Goal: Use online tool/utility: Utilize a website feature to perform a specific function

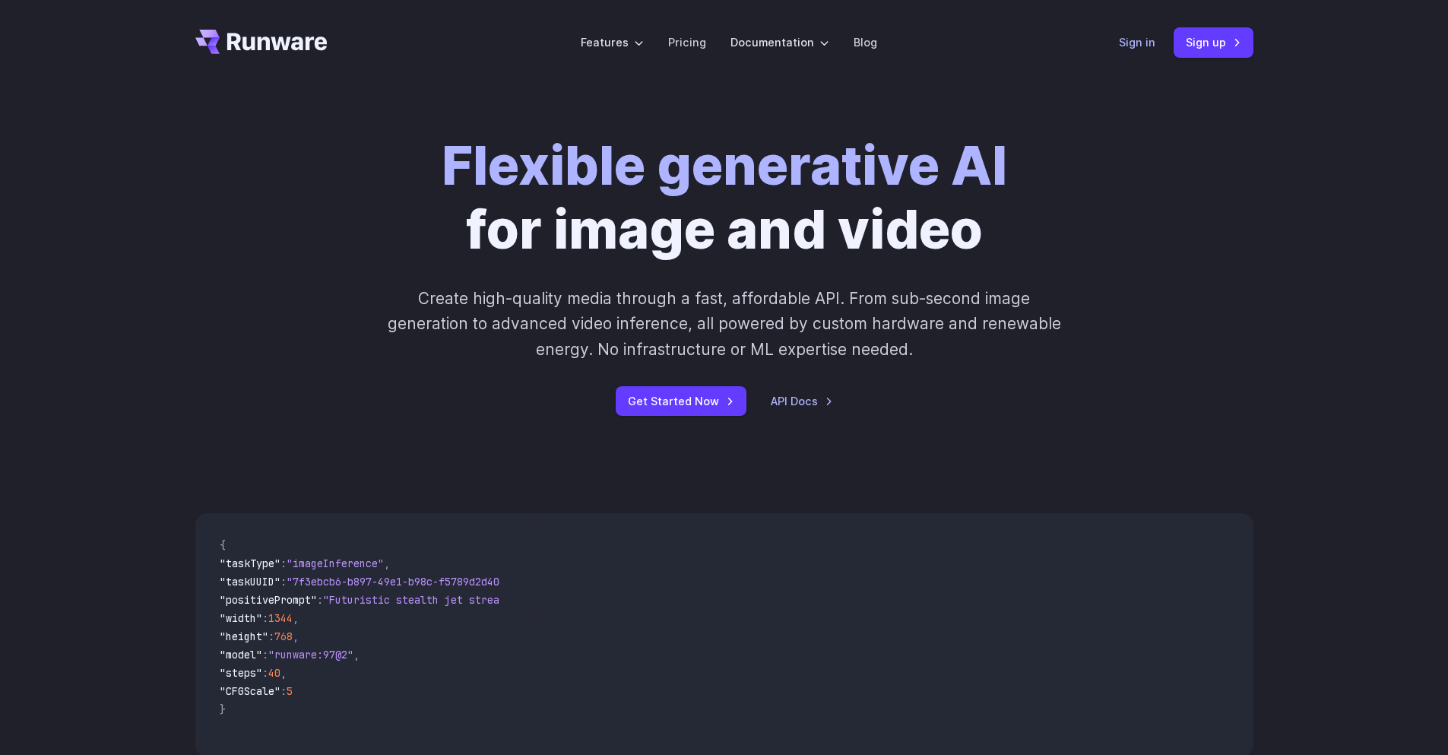
click at [1152, 42] on link "Sign in" at bounding box center [1137, 41] width 36 height 17
click at [703, 403] on link "Get Started Now" at bounding box center [681, 401] width 131 height 30
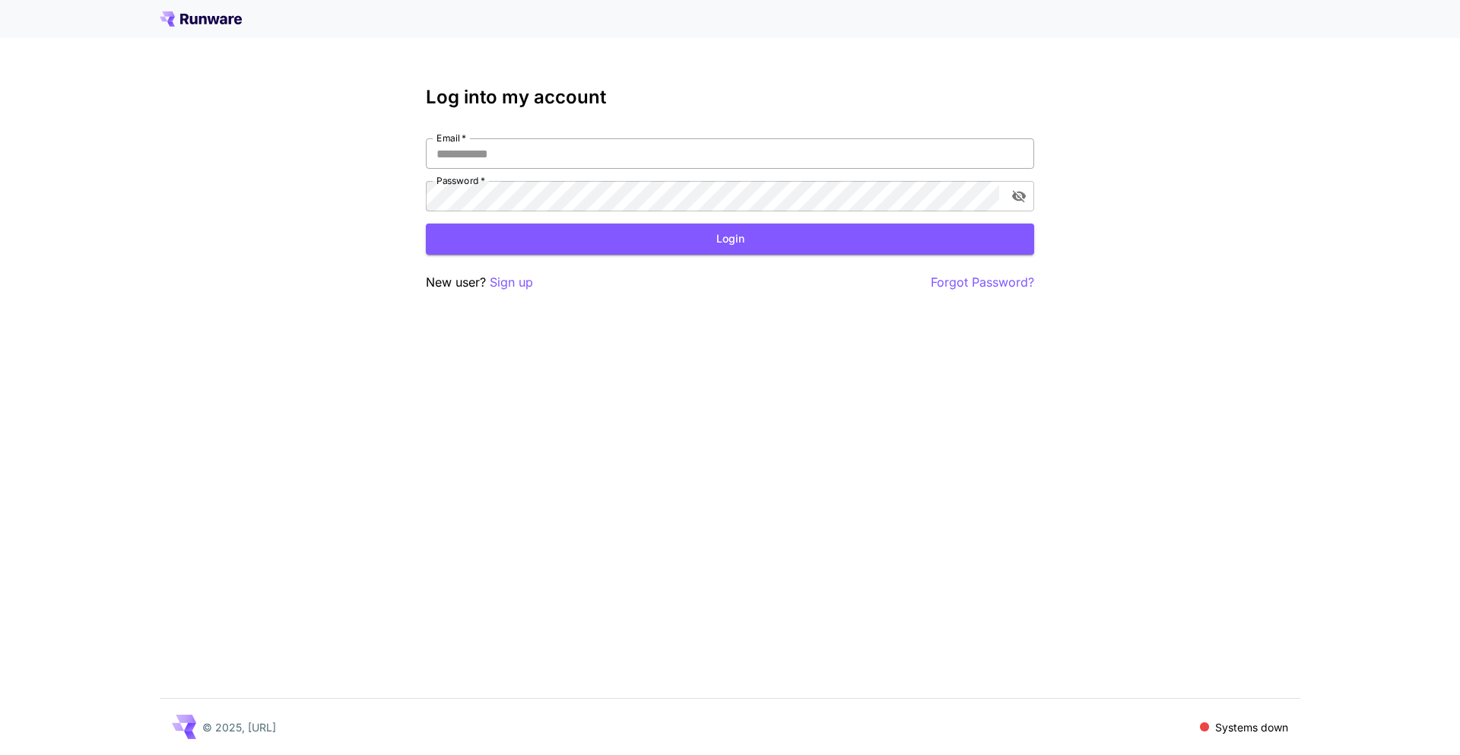
click at [509, 157] on input "Email   *" at bounding box center [730, 153] width 608 height 30
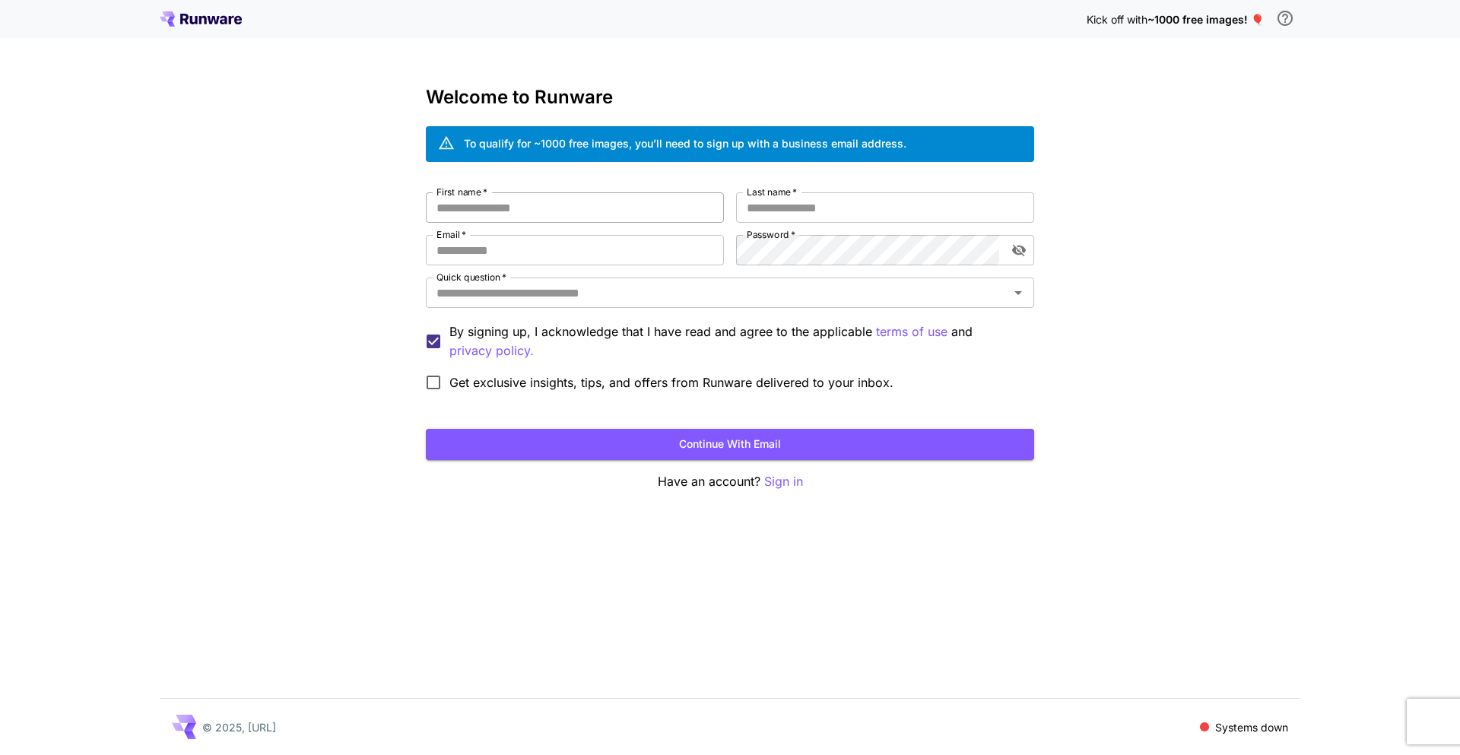
click at [499, 208] on input "First name   *" at bounding box center [575, 207] width 298 height 30
click at [505, 208] on input "First name   *" at bounding box center [575, 207] width 298 height 30
click at [506, 208] on input "First name   *" at bounding box center [575, 207] width 298 height 30
click at [456, 296] on input "Quick question   *" at bounding box center [717, 292] width 574 height 21
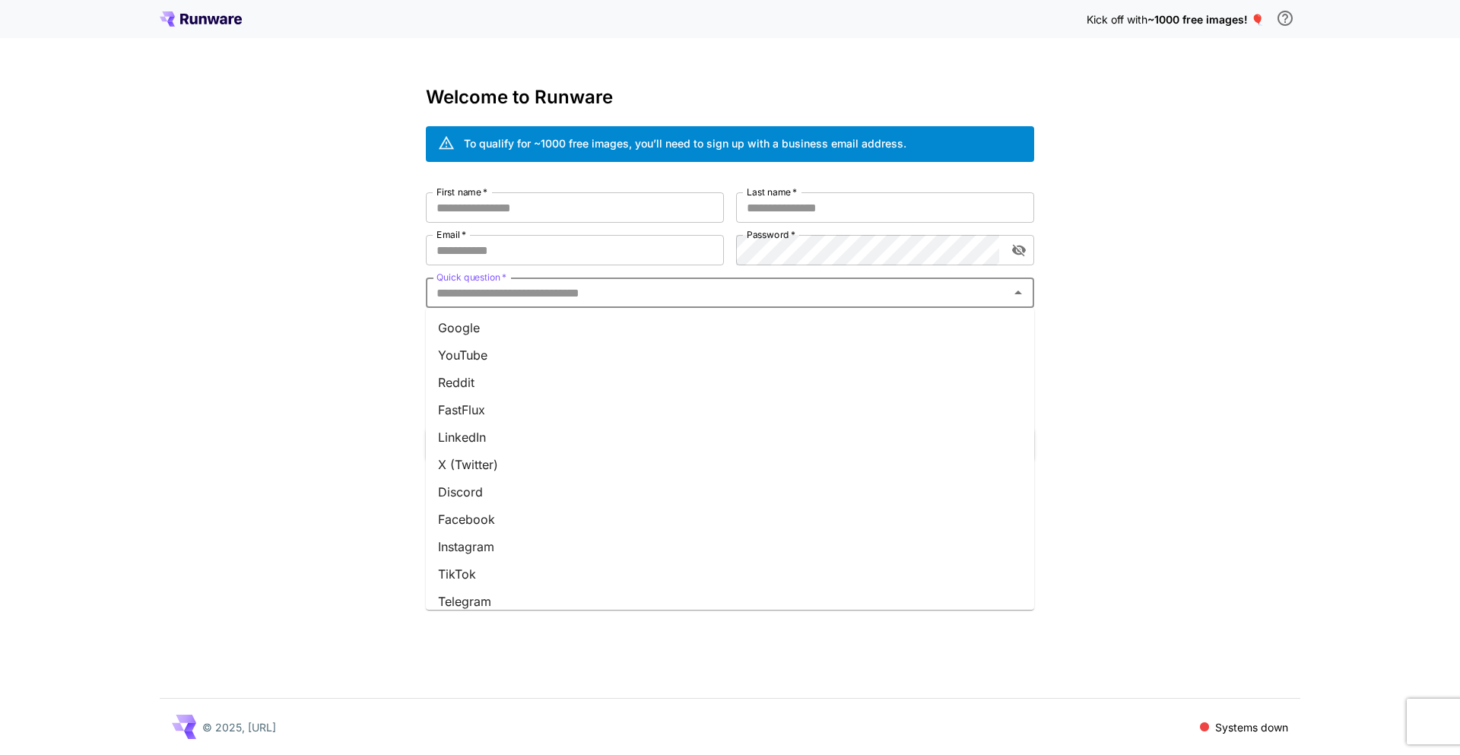
click at [480, 325] on li "Google" at bounding box center [730, 327] width 608 height 27
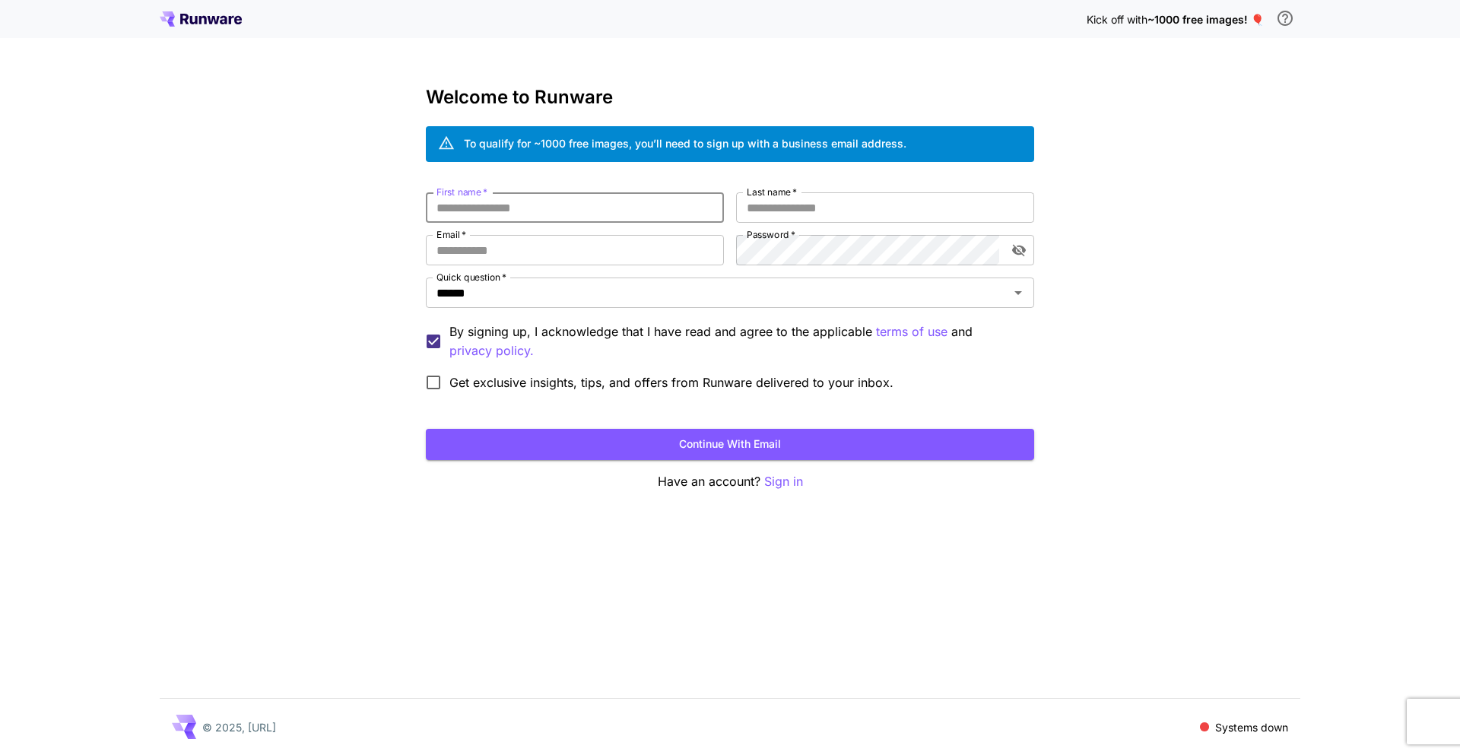
click at [490, 210] on input "First name   *" at bounding box center [575, 207] width 298 height 30
type input "******"
type input "*"
type input "******"
click at [426, 429] on button "Continue with email" at bounding box center [730, 444] width 608 height 31
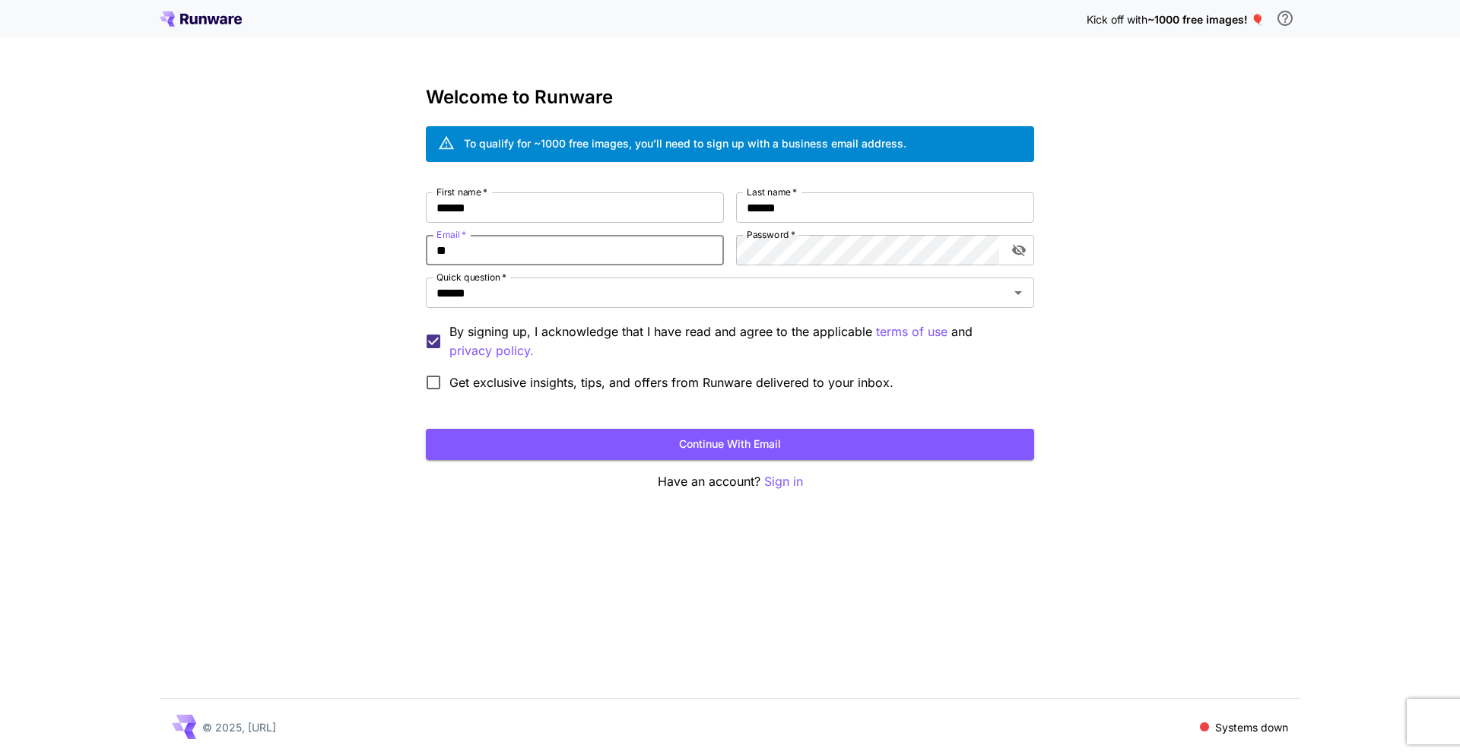
click at [547, 251] on input "**" at bounding box center [575, 250] width 298 height 30
type input "**********"
drag, startPoint x: 303, startPoint y: 320, endPoint x: 359, endPoint y: 335, distance: 57.5
click at [314, 320] on div "**********" at bounding box center [730, 377] width 1460 height 755
click at [743, 442] on button "Continue with email" at bounding box center [730, 444] width 608 height 31
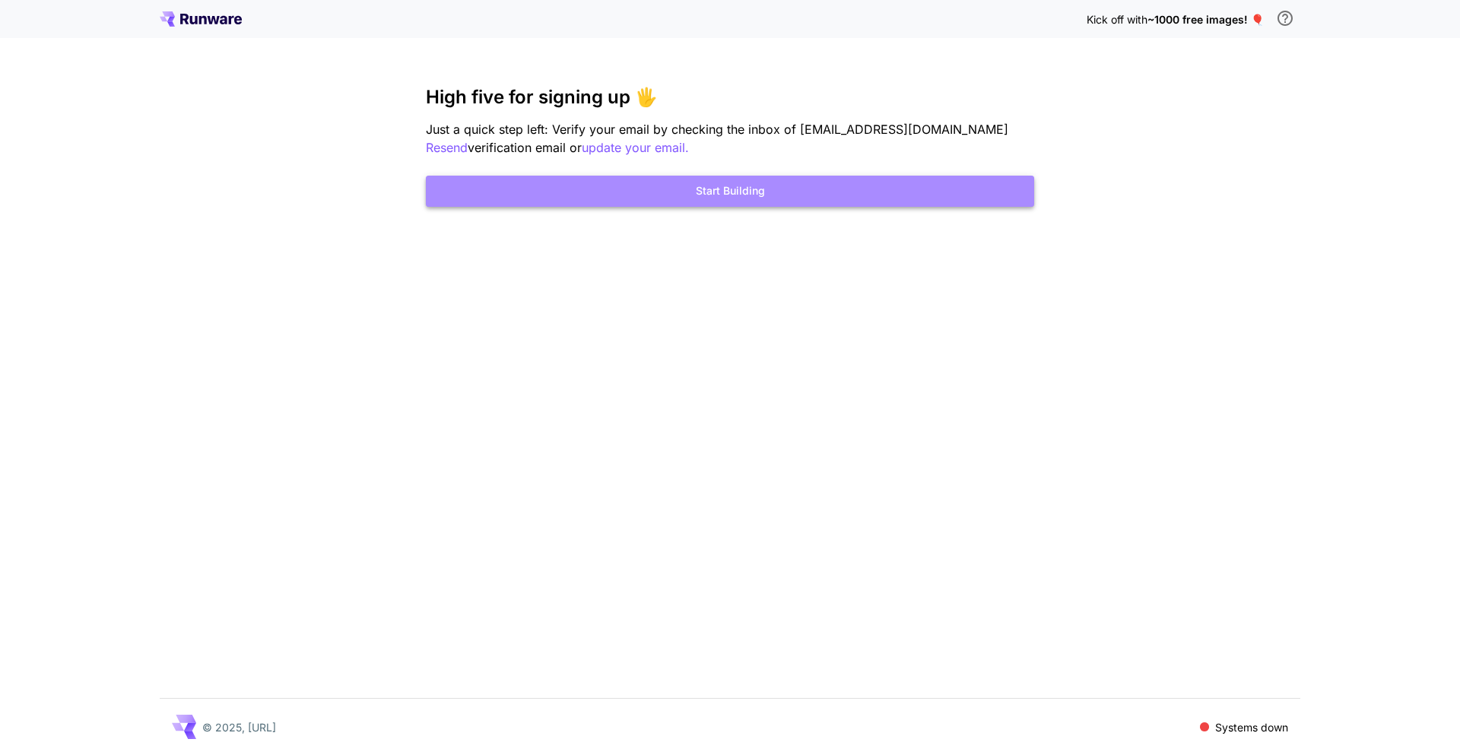
click at [704, 192] on button "Start Building" at bounding box center [730, 191] width 608 height 31
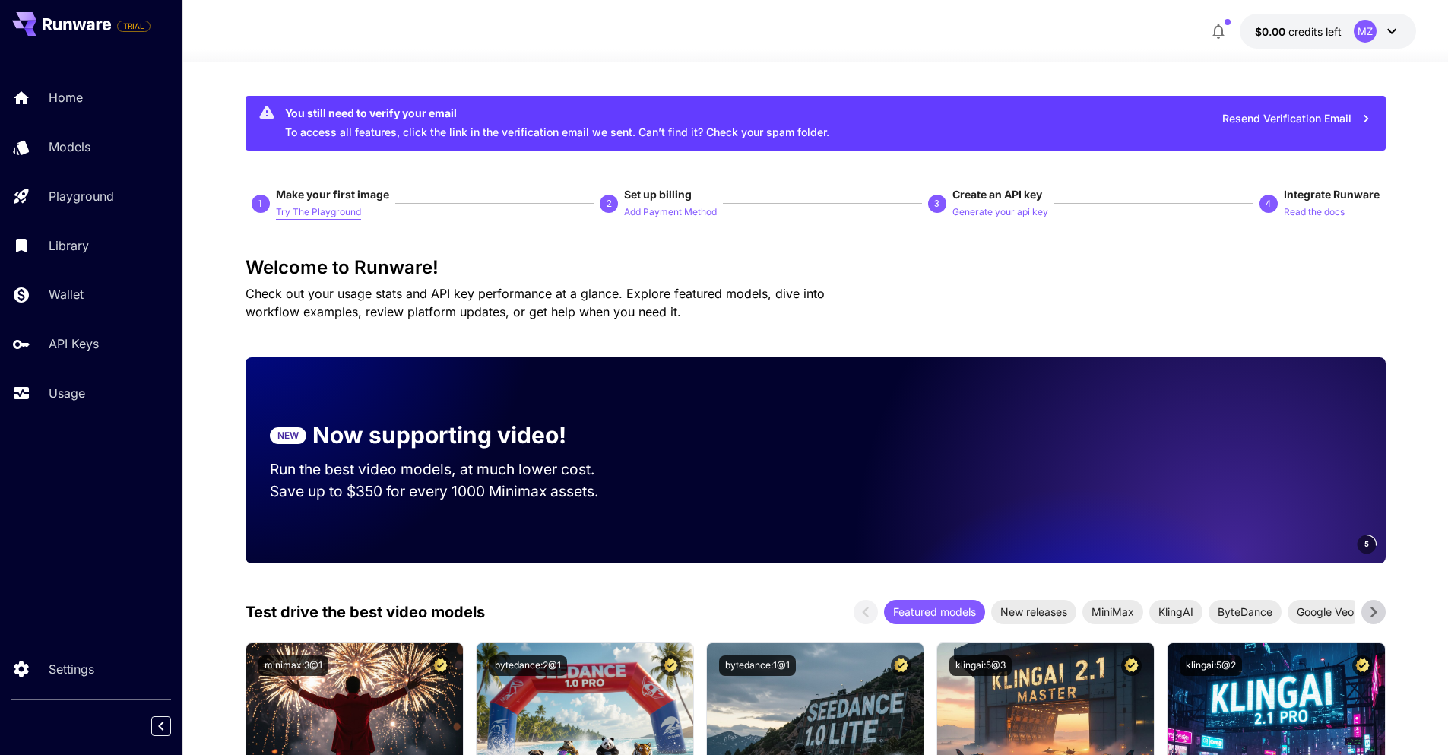
click at [328, 214] on p "Try The Playground" at bounding box center [318, 212] width 85 height 14
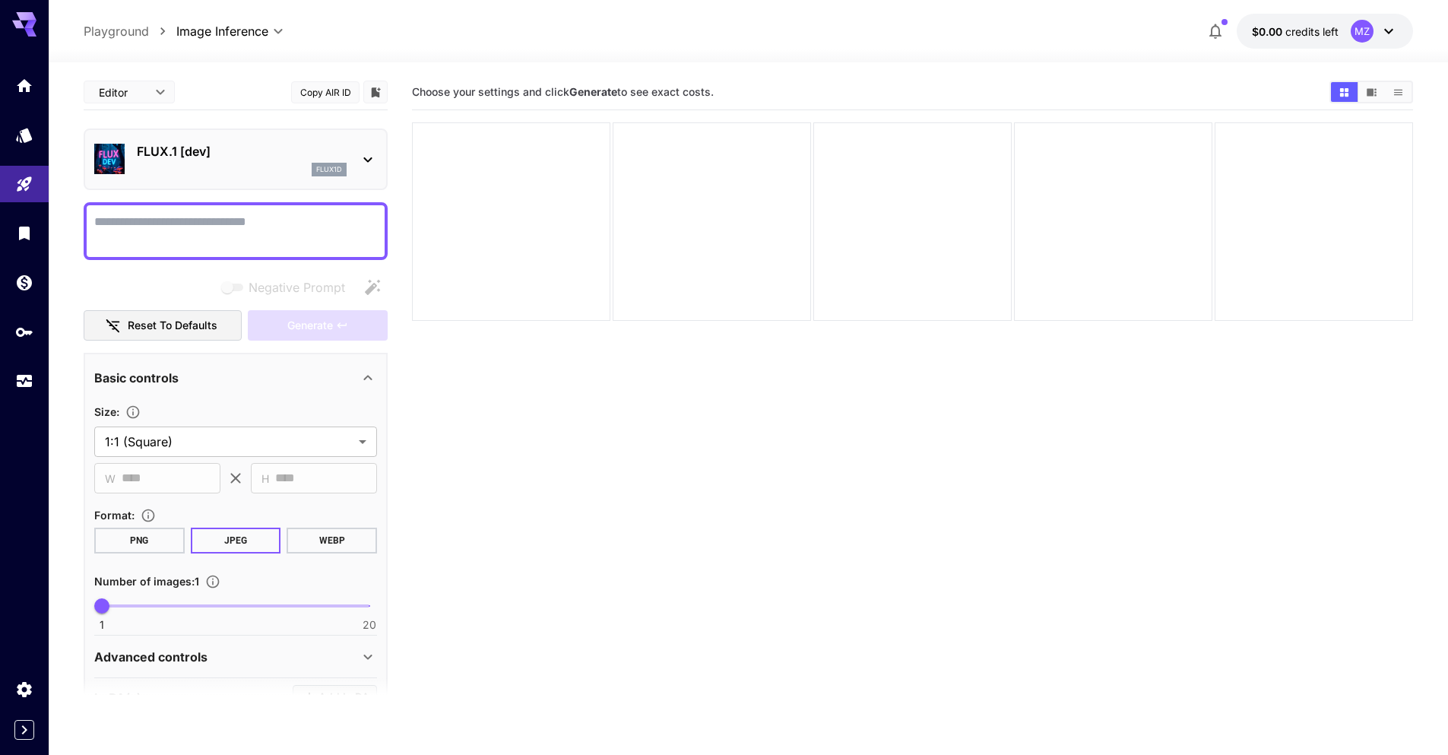
click at [369, 156] on icon at bounding box center [368, 160] width 18 height 18
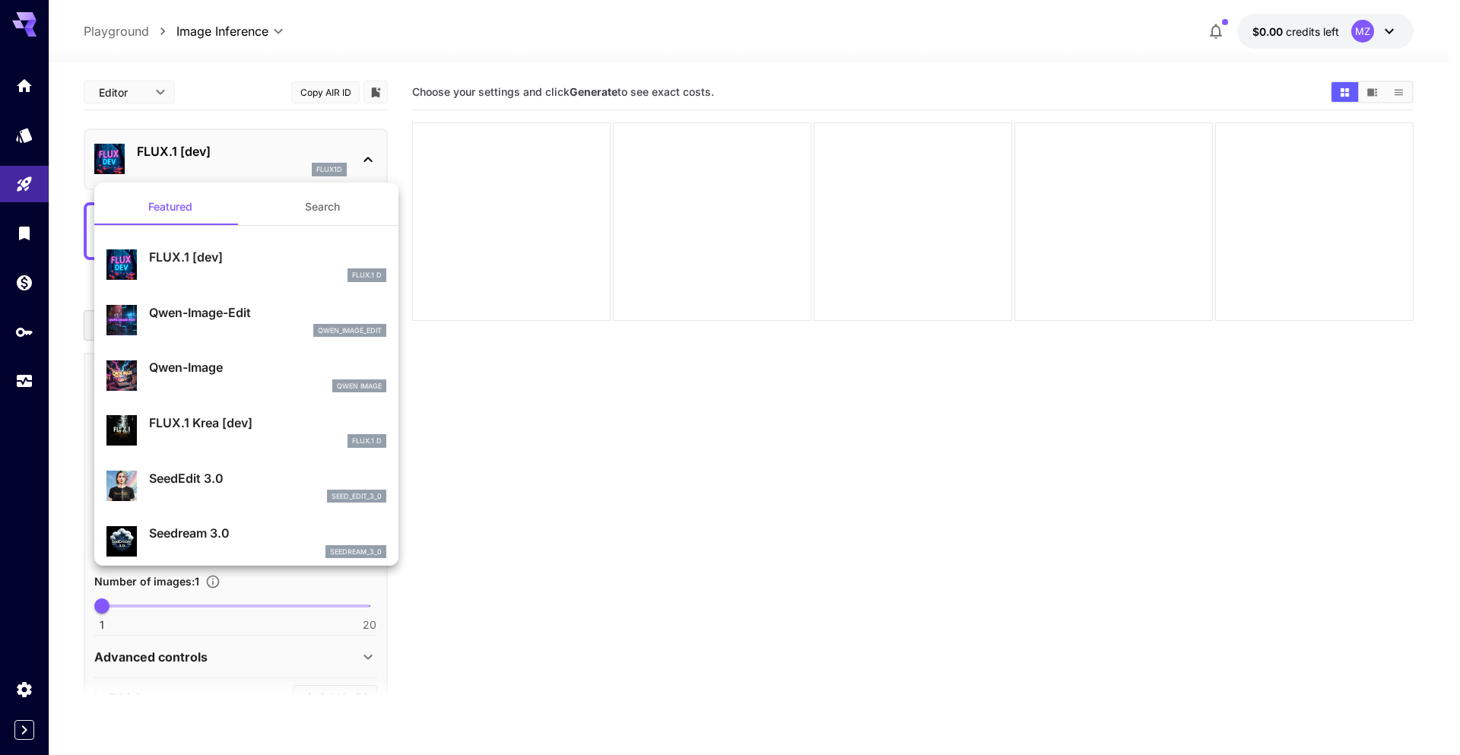
click at [277, 434] on div "FLUX.1 D" at bounding box center [267, 441] width 237 height 14
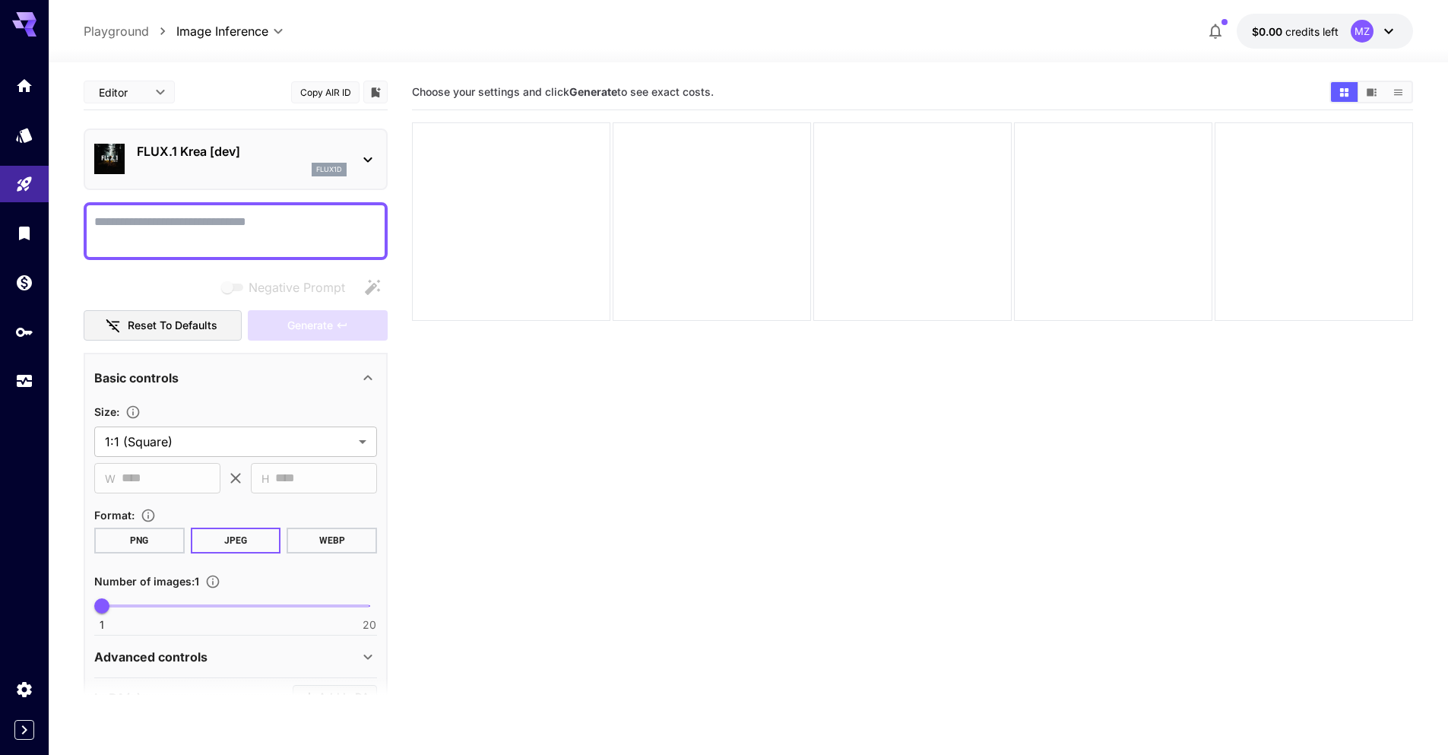
click at [253, 235] on textarea "Negative Prompt" at bounding box center [235, 231] width 283 height 36
click at [218, 233] on textarea "Negative Prompt" at bounding box center [235, 231] width 283 height 36
click at [199, 227] on textarea "Negative Prompt" at bounding box center [235, 231] width 283 height 36
paste textarea "**********"
type textarea "**********"
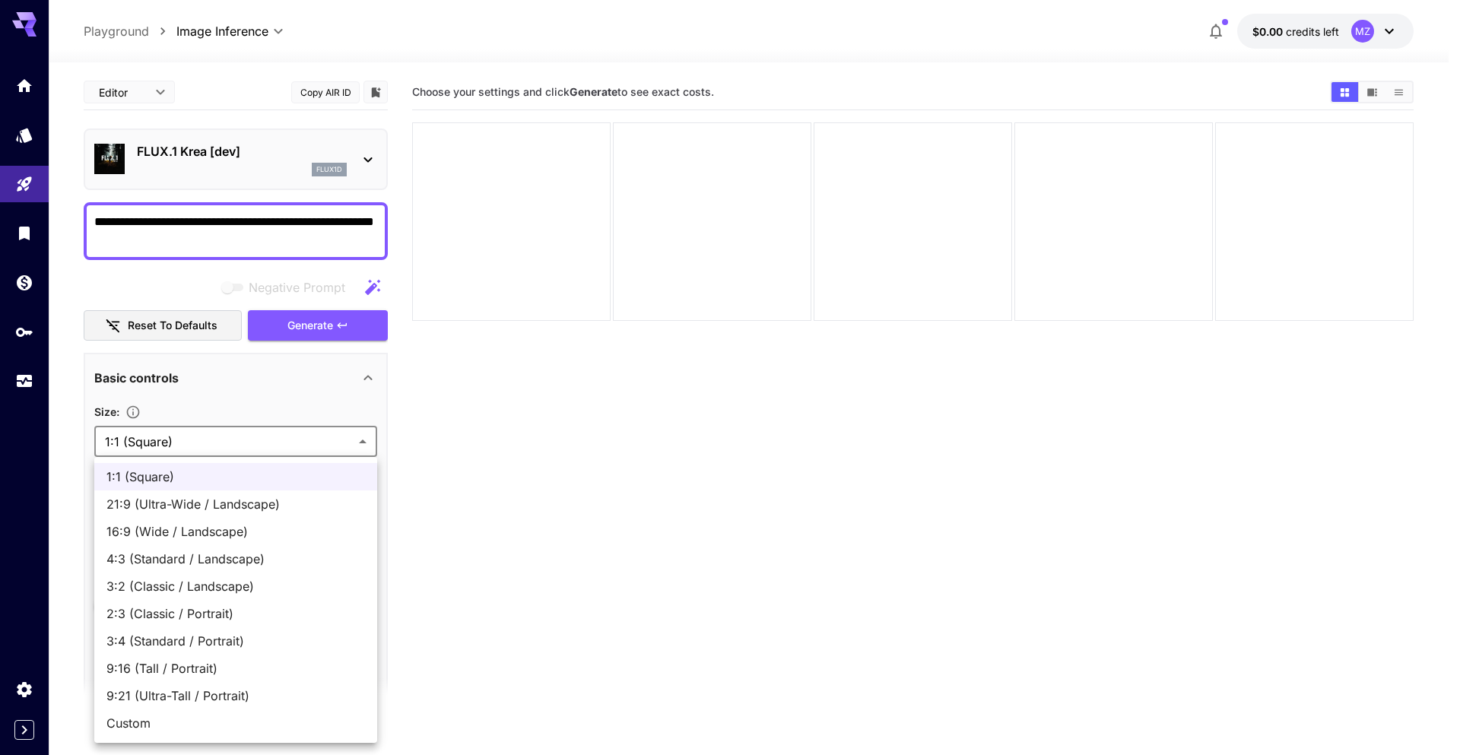
click at [228, 447] on body "**********" at bounding box center [730, 437] width 1460 height 875
click at [177, 591] on span "3:2 (Classic / Landscape)" at bounding box center [235, 586] width 258 height 18
type input "**********"
type input "****"
type input "***"
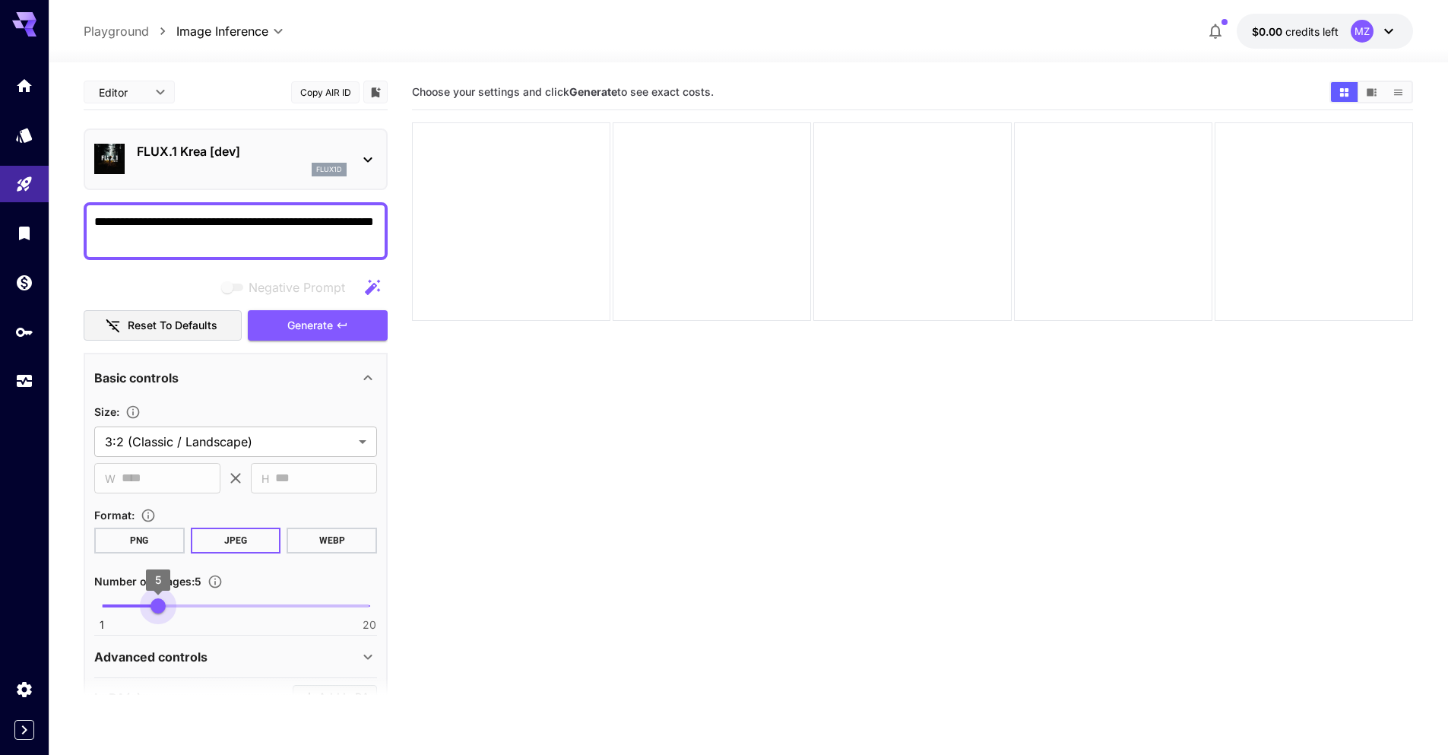
drag, startPoint x: 107, startPoint y: 605, endPoint x: 153, endPoint y: 605, distance: 45.6
click at [153, 605] on span "5" at bounding box center [158, 605] width 15 height 15
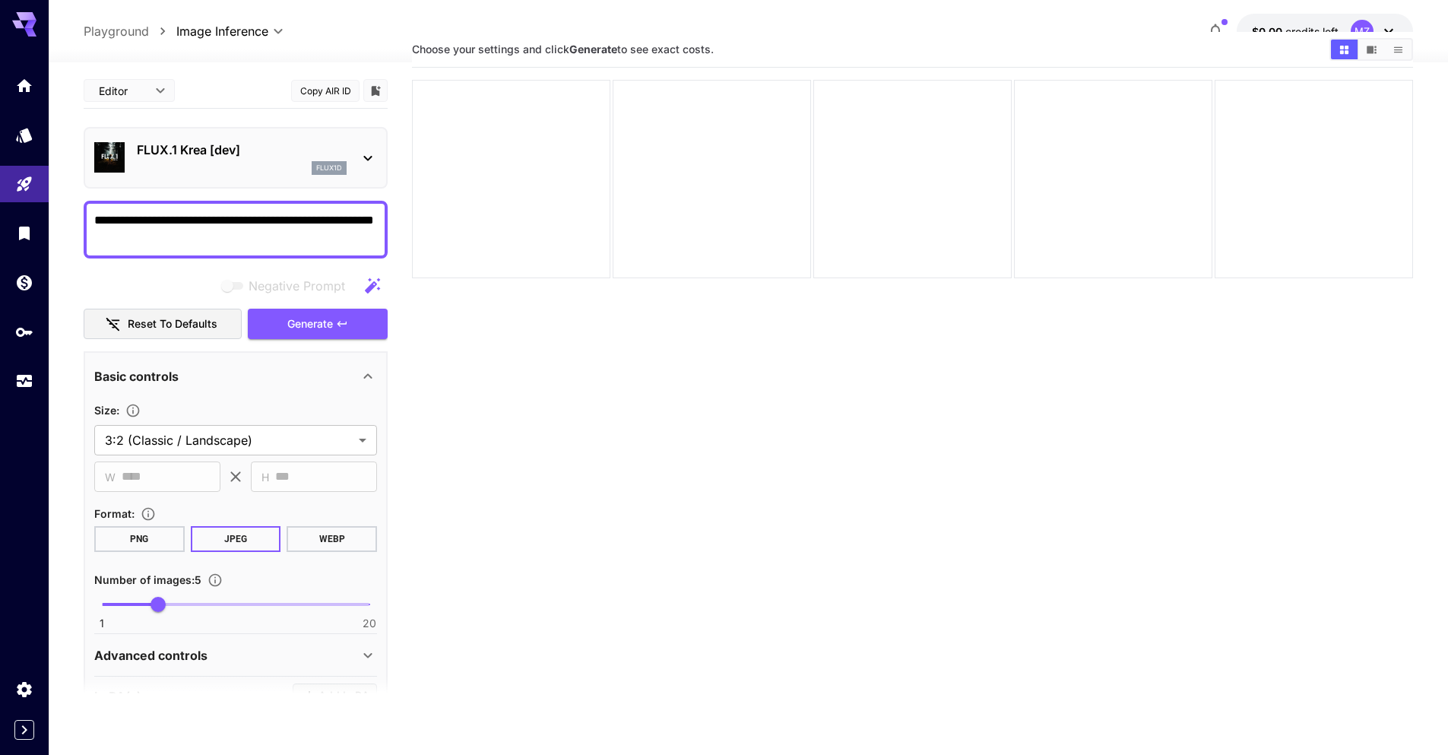
scroll to position [120, 0]
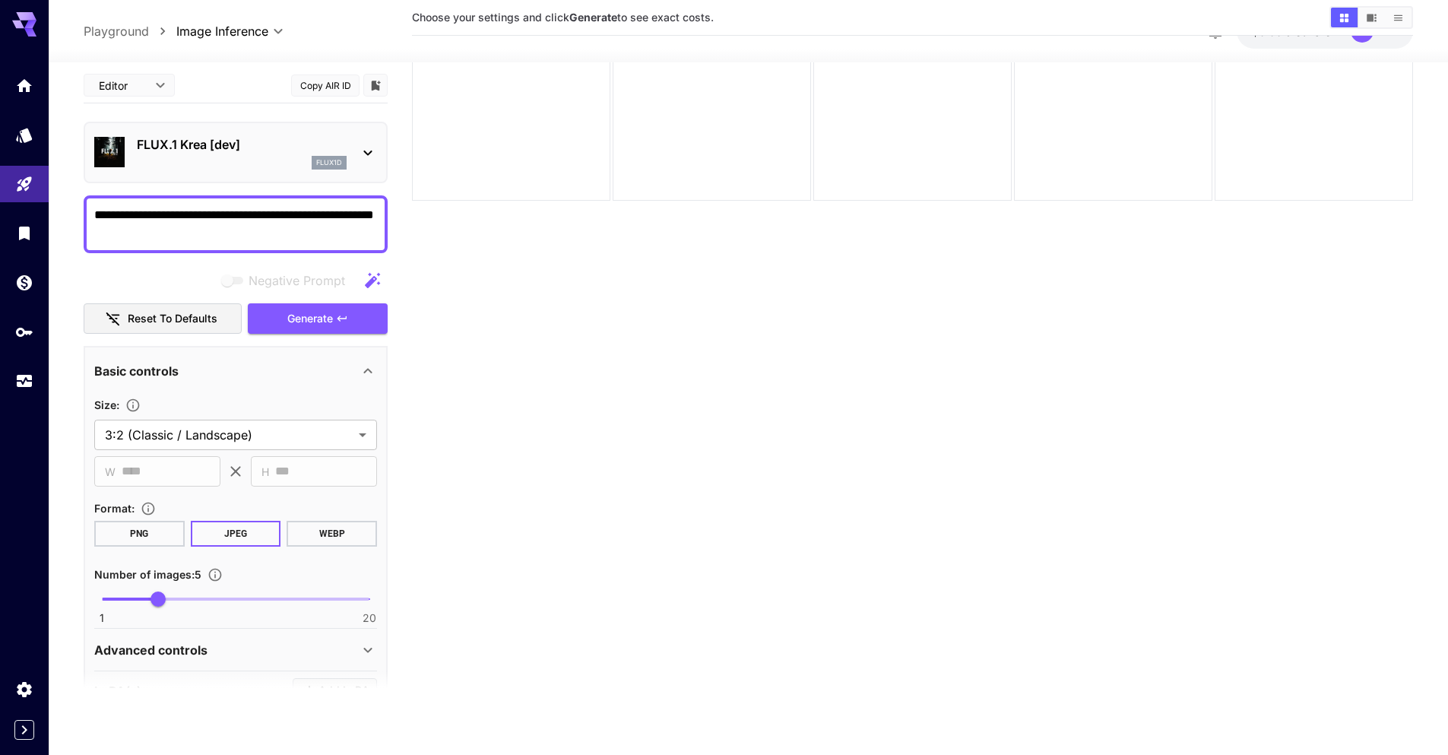
click at [184, 651] on p "Advanced controls" at bounding box center [150, 650] width 113 height 18
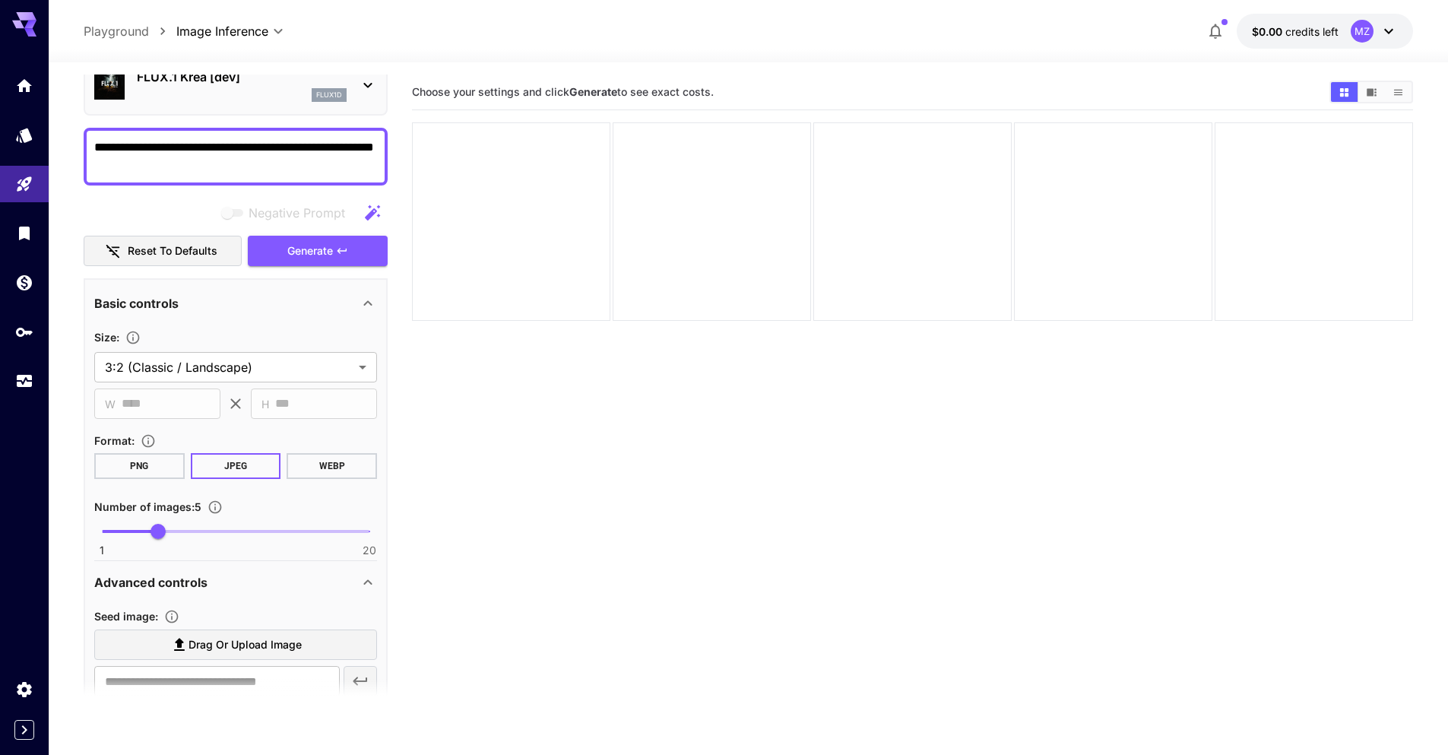
scroll to position [0, 0]
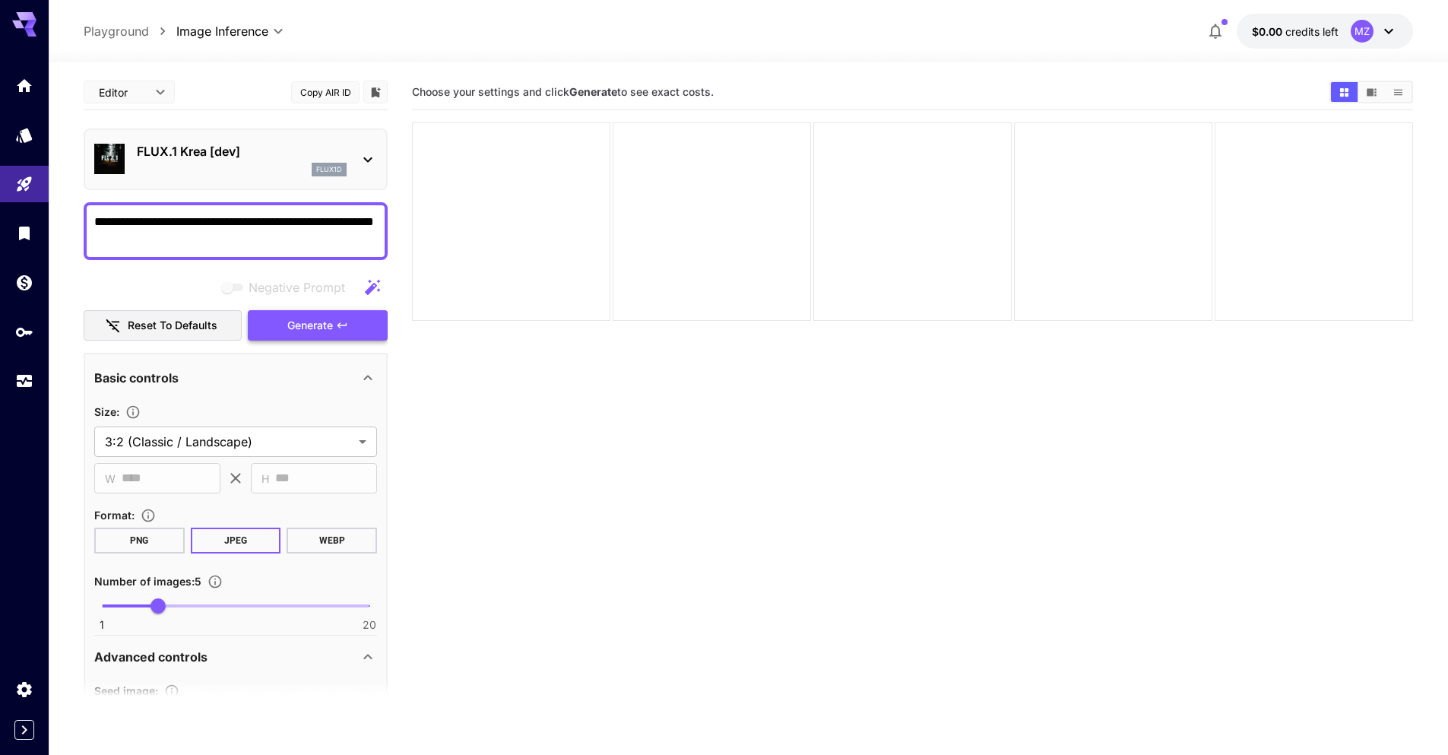
click at [309, 327] on span "Generate" at bounding box center [310, 325] width 46 height 19
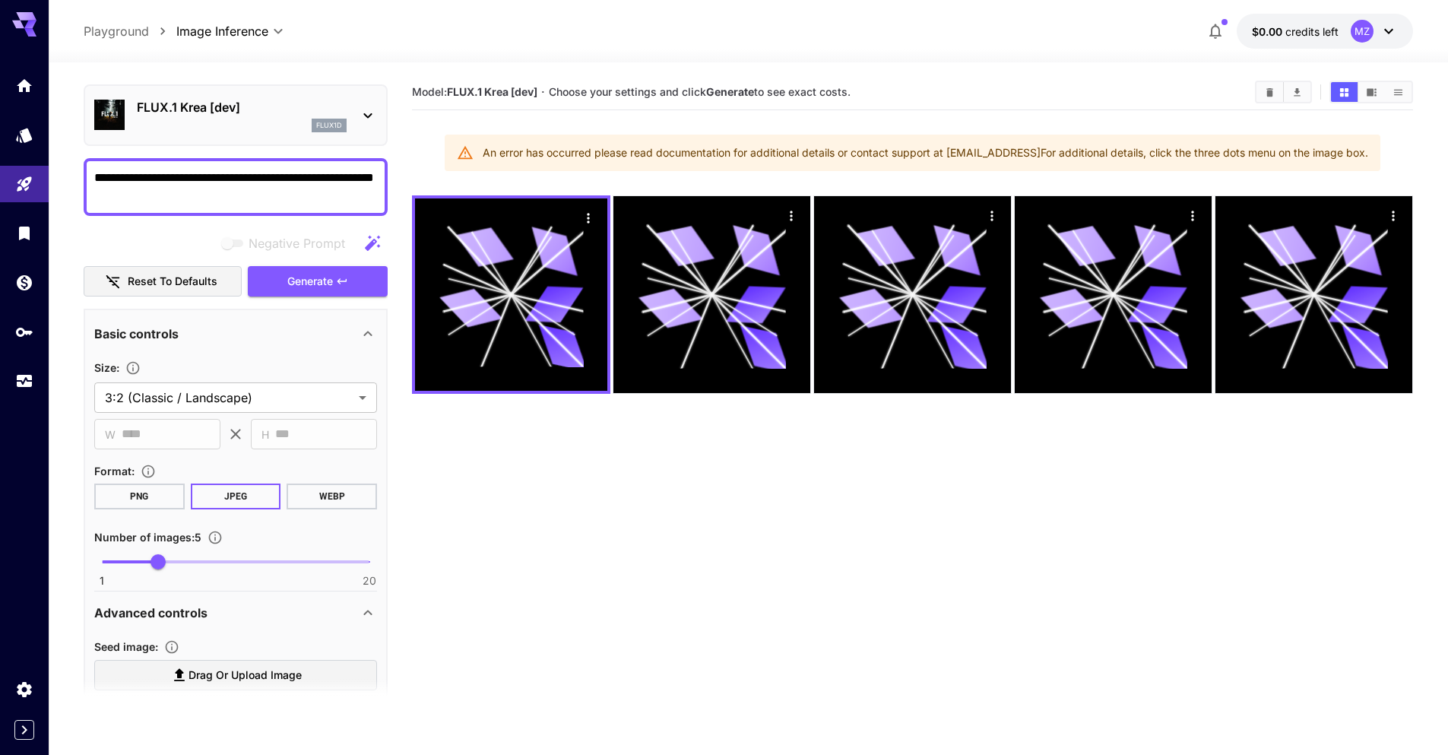
scroll to position [76, 0]
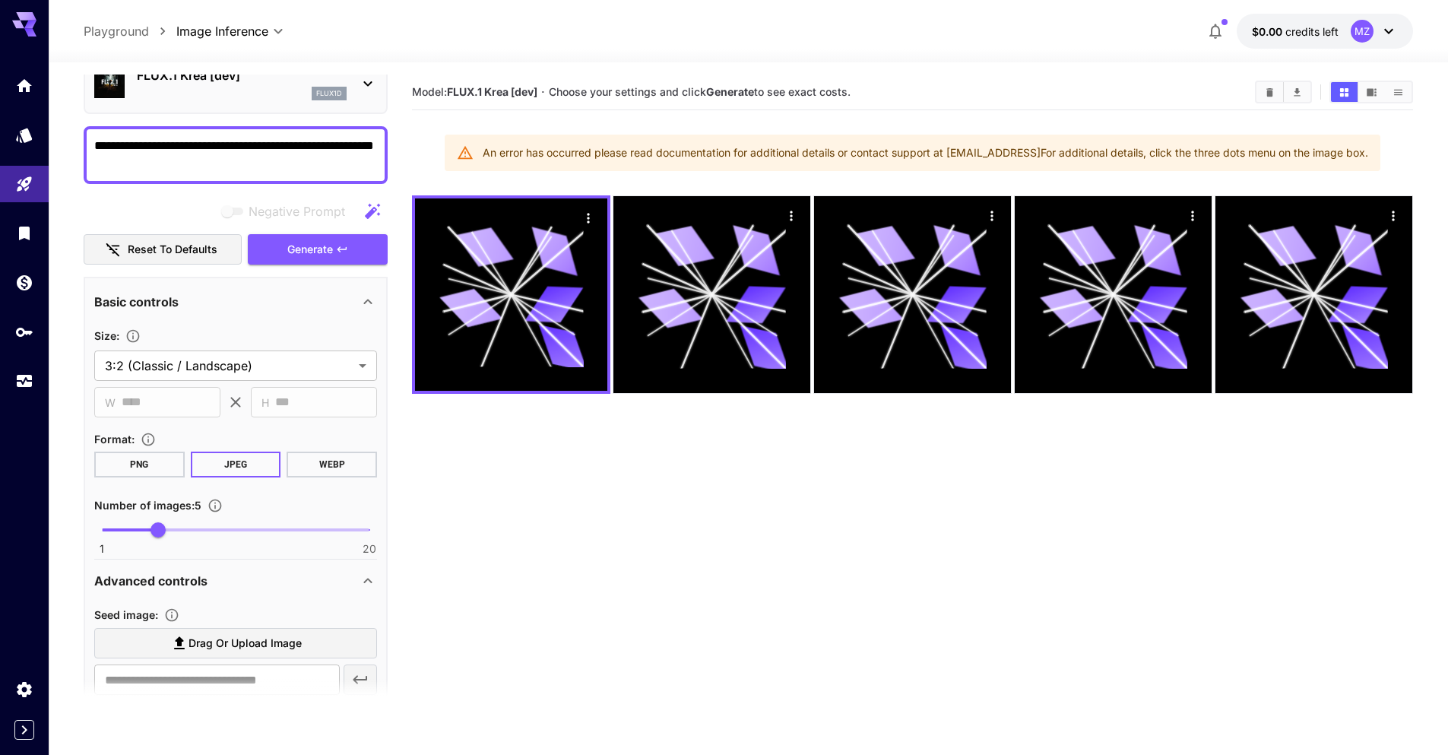
click at [151, 467] on button "PNG" at bounding box center [139, 465] width 90 height 26
type input "*"
drag, startPoint x: 156, startPoint y: 531, endPoint x: 52, endPoint y: 521, distance: 104.7
click at [45, 522] on div "**********" at bounding box center [724, 437] width 1448 height 875
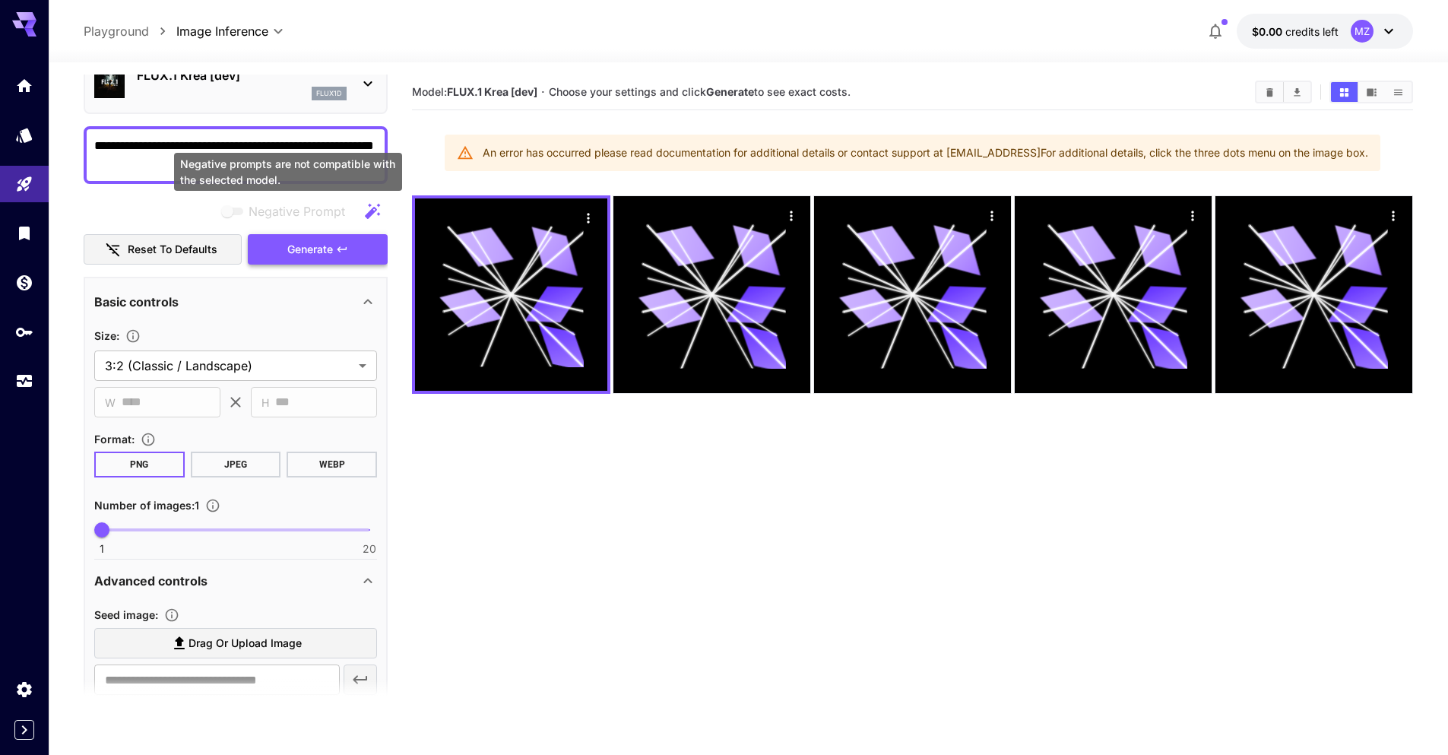
click at [290, 246] on span "Generate" at bounding box center [310, 249] width 46 height 19
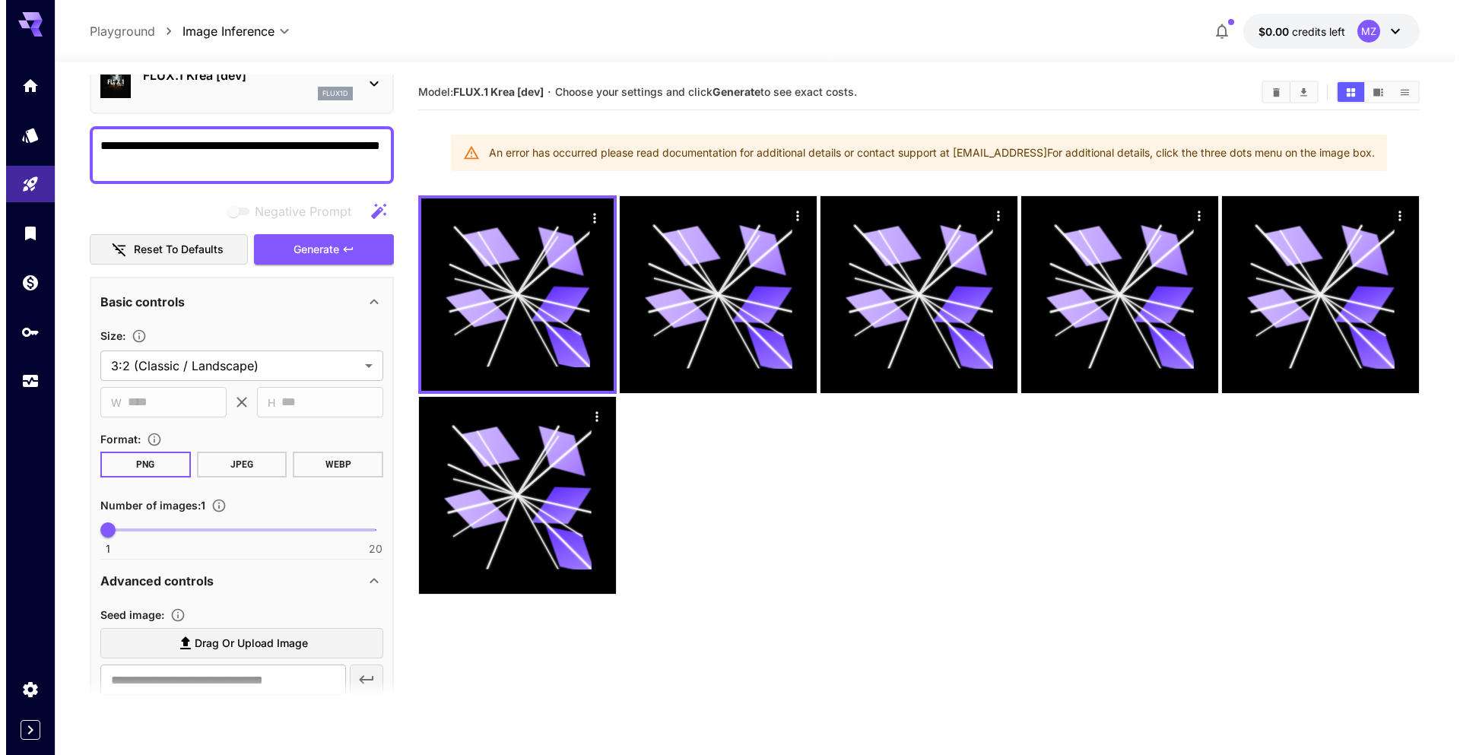
scroll to position [0, 0]
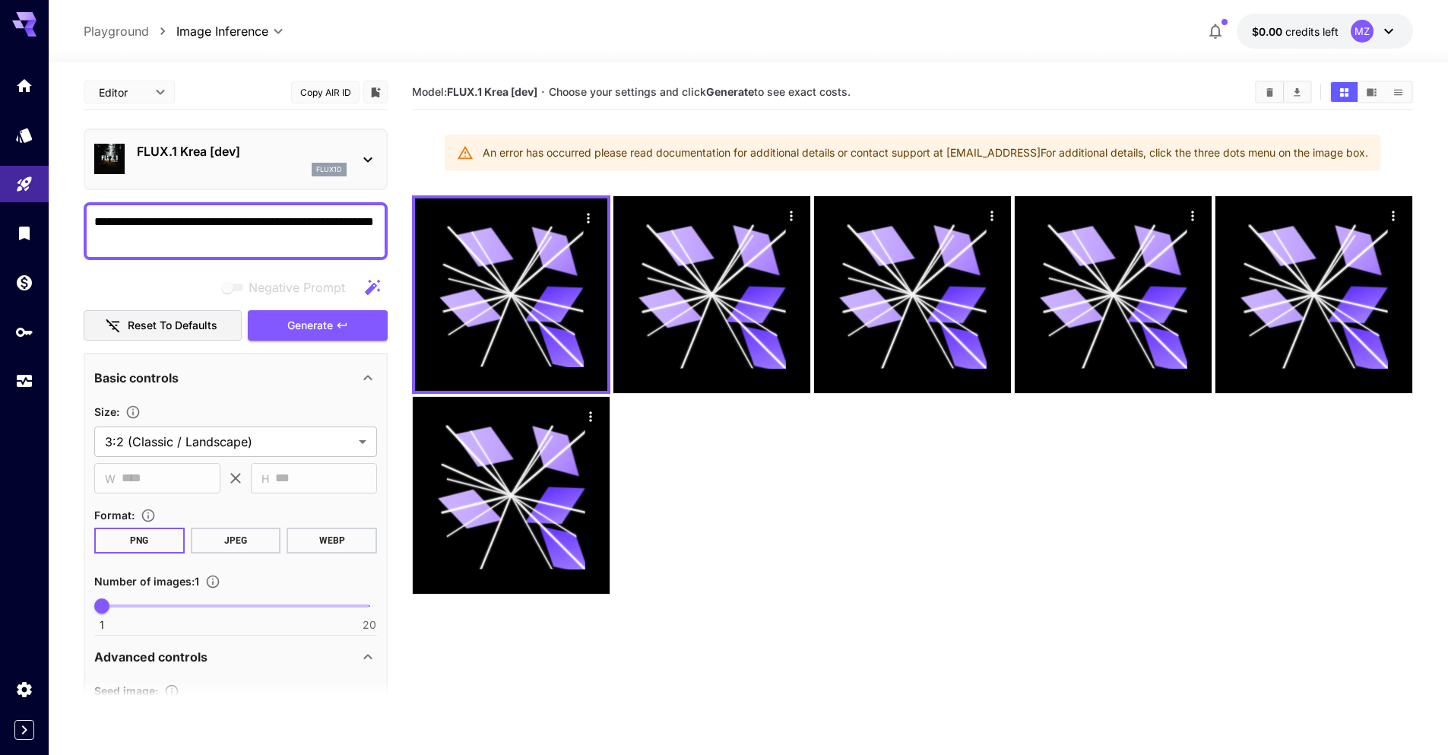
click at [242, 161] on div "FLUX.1 Krea [dev] flux1d" at bounding box center [242, 159] width 210 height 34
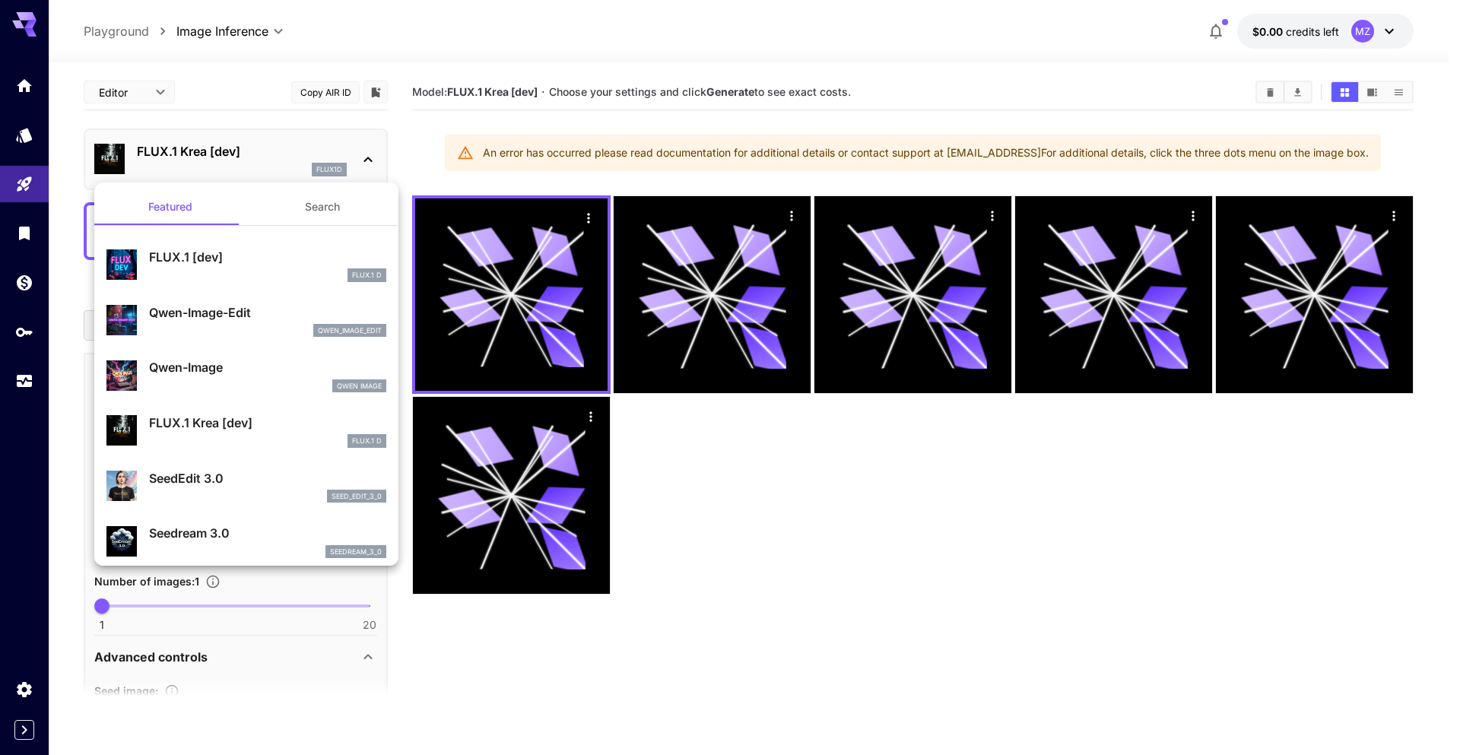
click at [307, 206] on button "Search" at bounding box center [322, 207] width 152 height 36
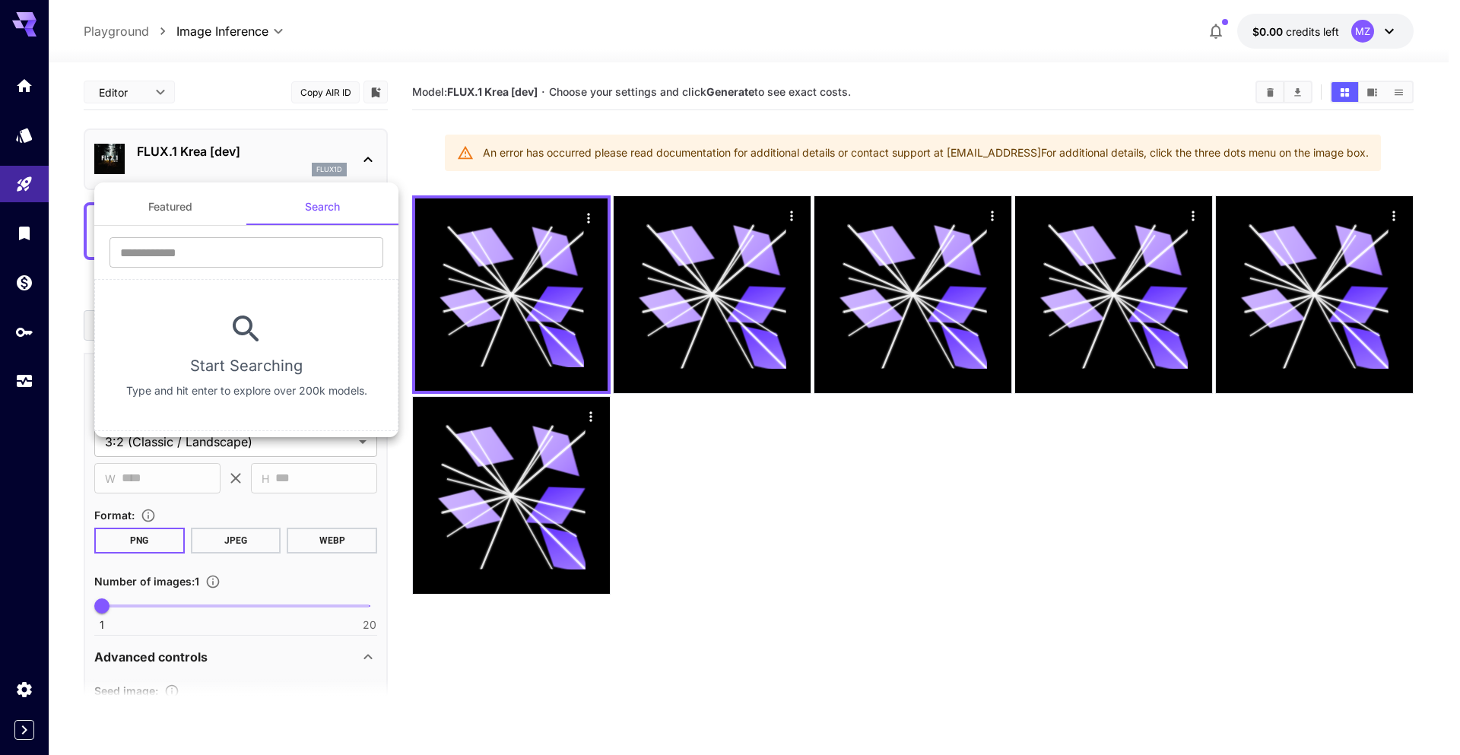
click at [180, 208] on button "Featured" at bounding box center [170, 207] width 152 height 36
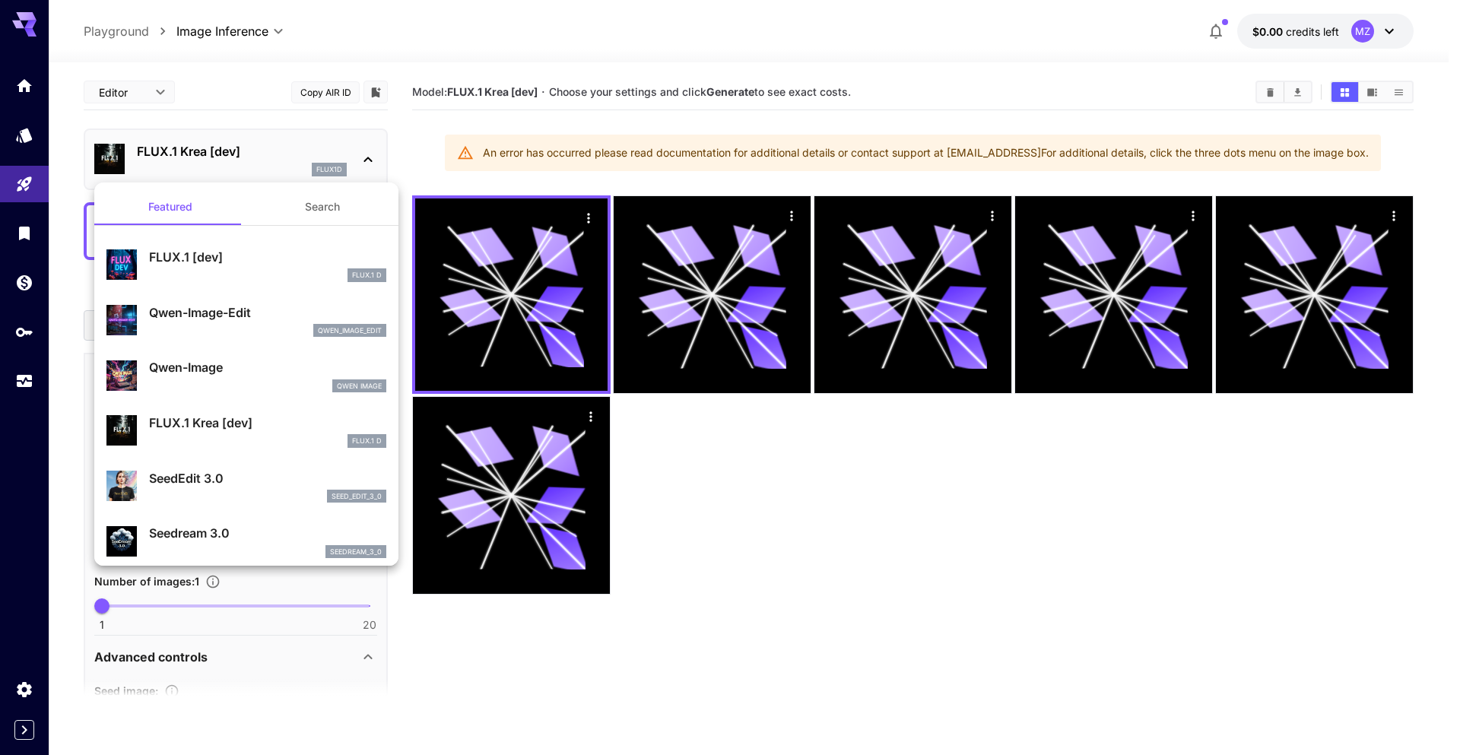
click at [33, 28] on div at bounding box center [730, 377] width 1460 height 755
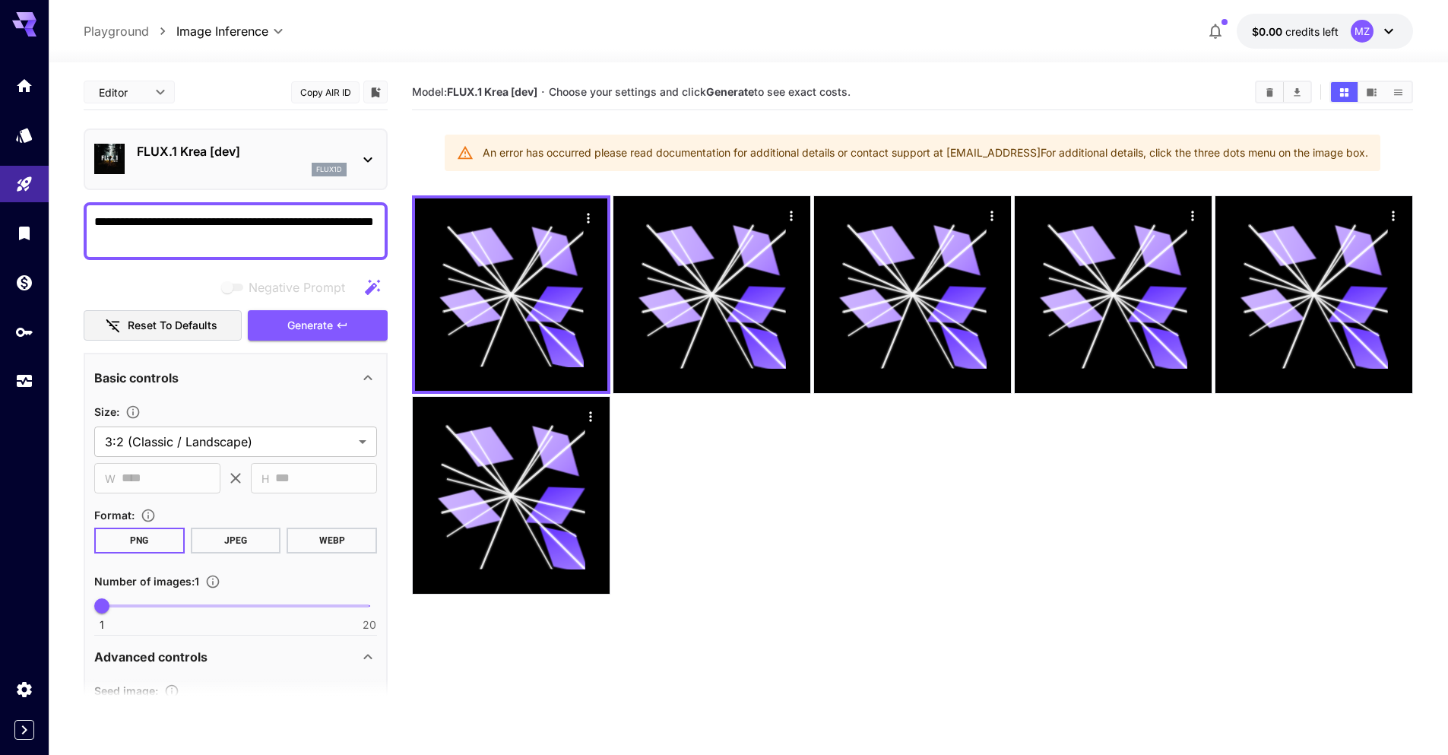
click at [24, 23] on icon at bounding box center [24, 24] width 24 height 24
click at [27, 87] on icon "Home" at bounding box center [26, 83] width 18 height 18
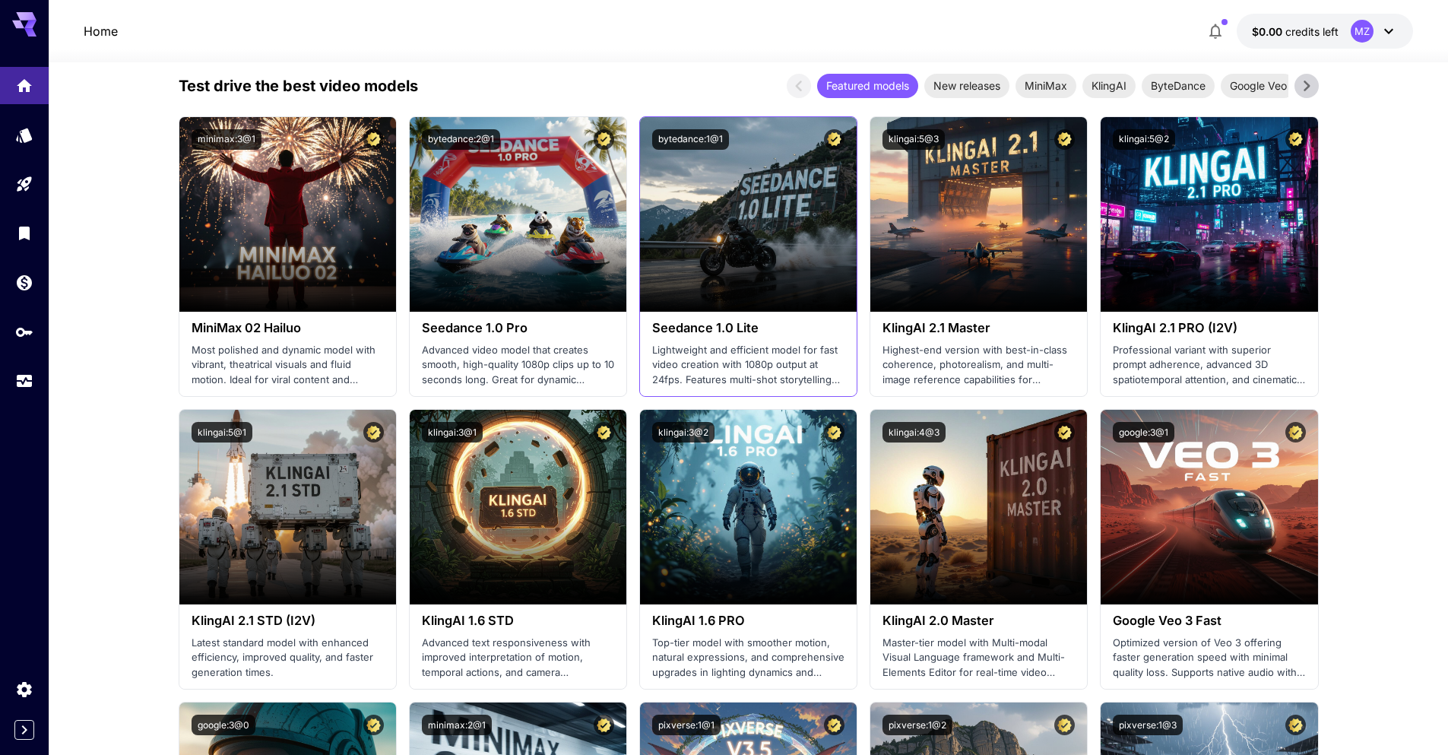
scroll to position [532, 0]
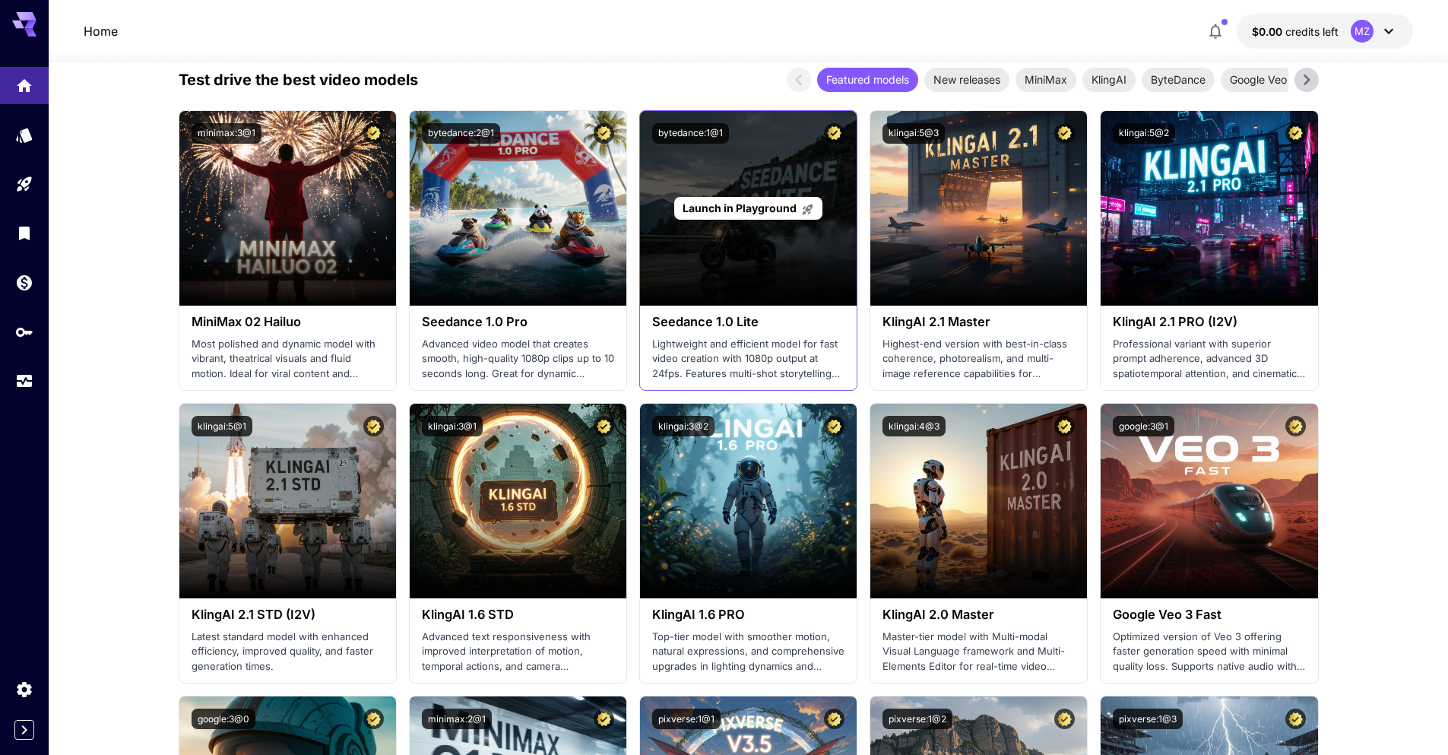
click at [775, 250] on div "Launch in Playground" at bounding box center [748, 208] width 217 height 195
click at [763, 173] on div "Launch in Playground" at bounding box center [748, 208] width 217 height 195
click at [758, 210] on span "Launch in Playground" at bounding box center [740, 207] width 114 height 13
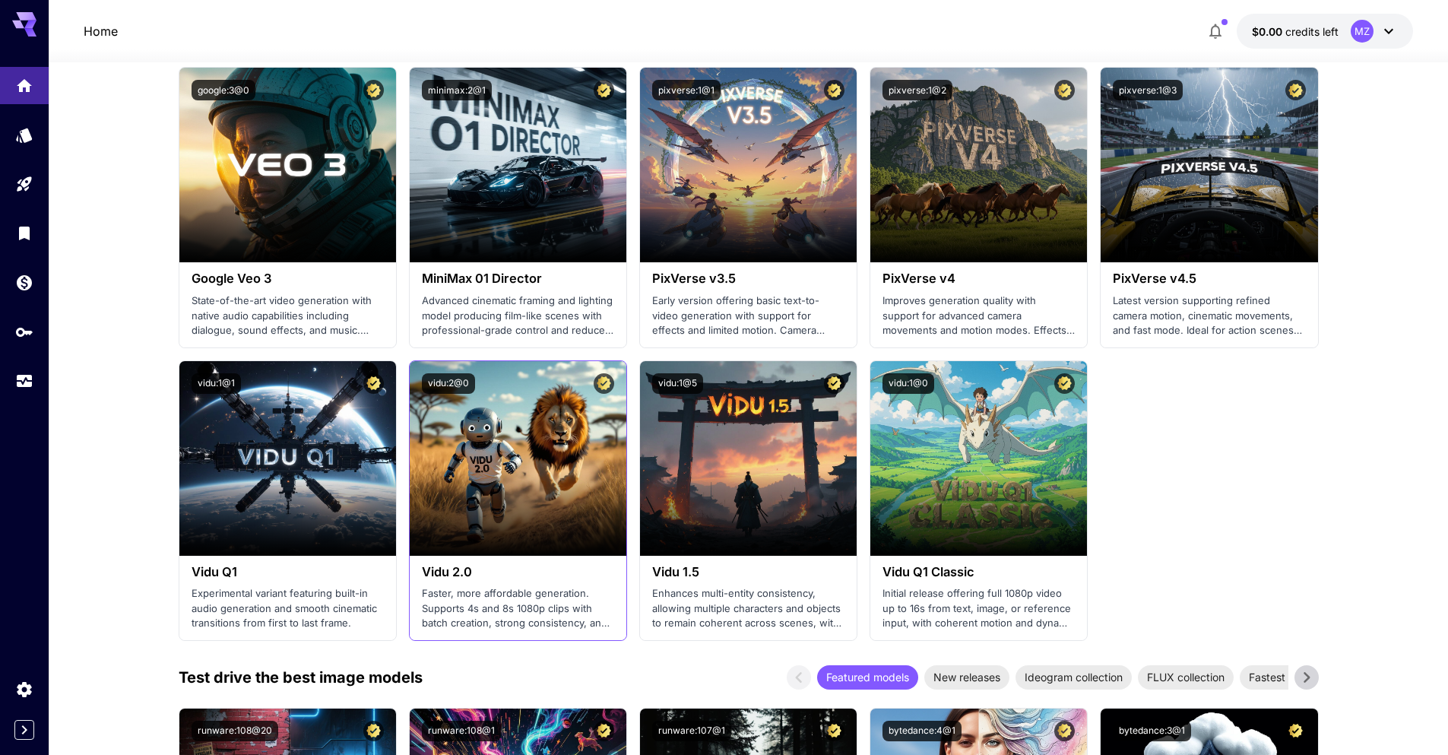
scroll to position [1292, 0]
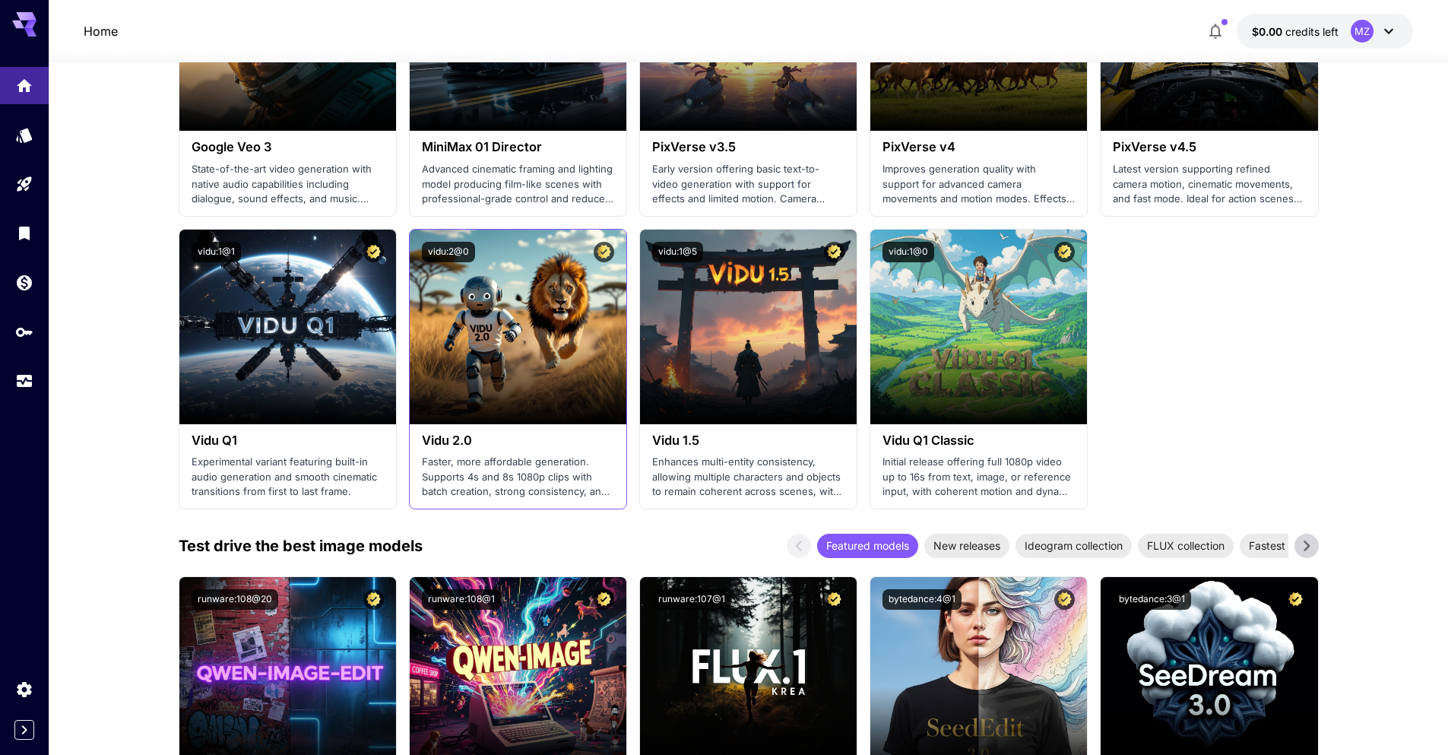
click at [485, 463] on p "Faster, more affordable generation. Supports 4s and 8s 1080p clips with batch c…" at bounding box center [518, 477] width 192 height 45
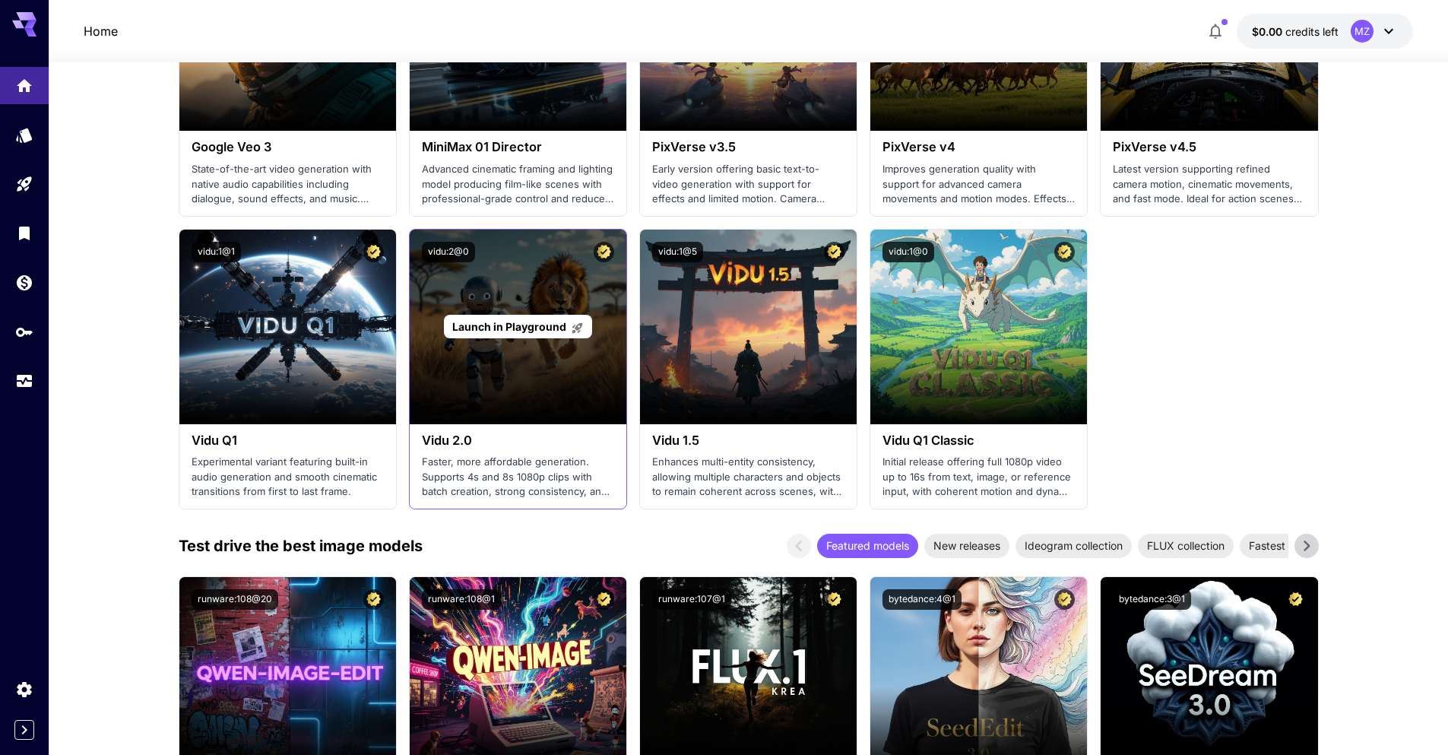
click at [496, 383] on div "Launch in Playground" at bounding box center [518, 327] width 217 height 195
click at [499, 328] on span "Launch in Playground" at bounding box center [509, 326] width 114 height 13
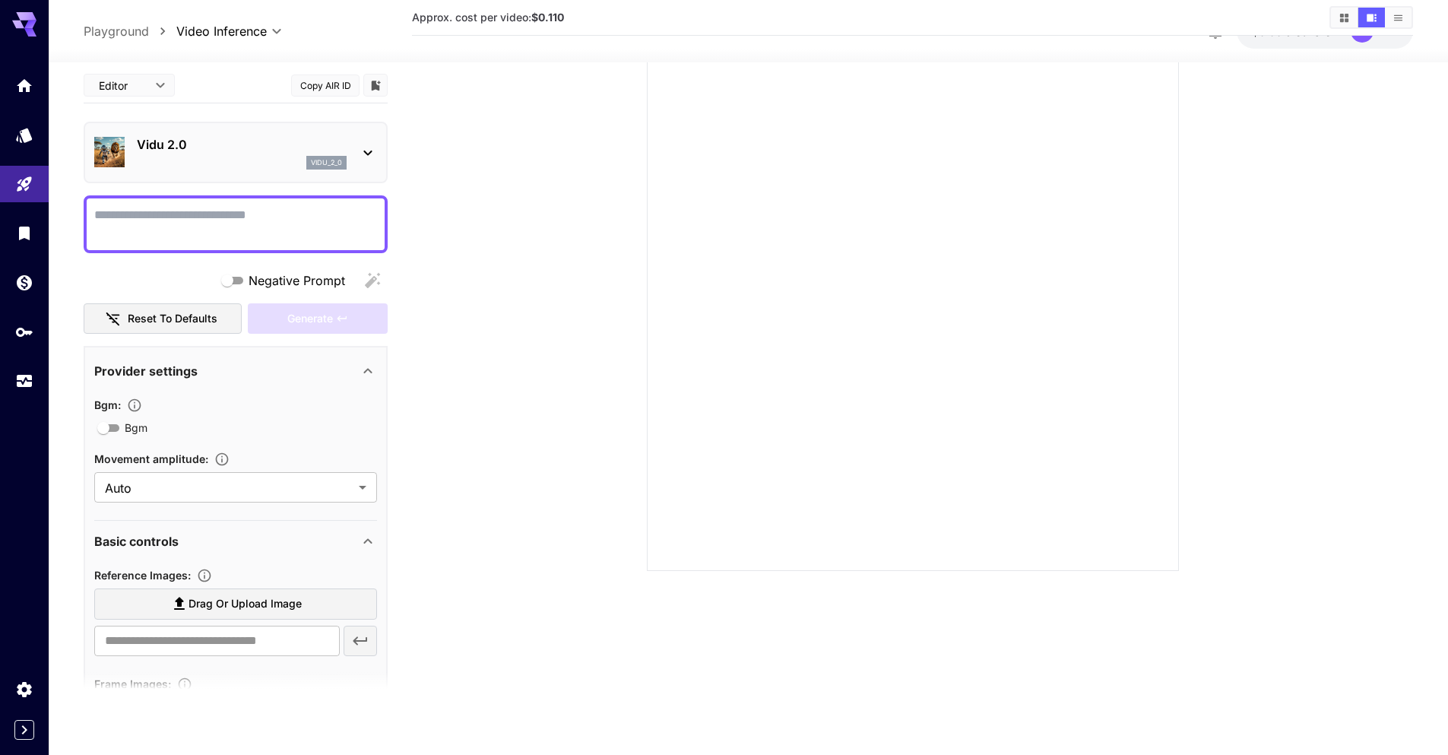
scroll to position [120, 0]
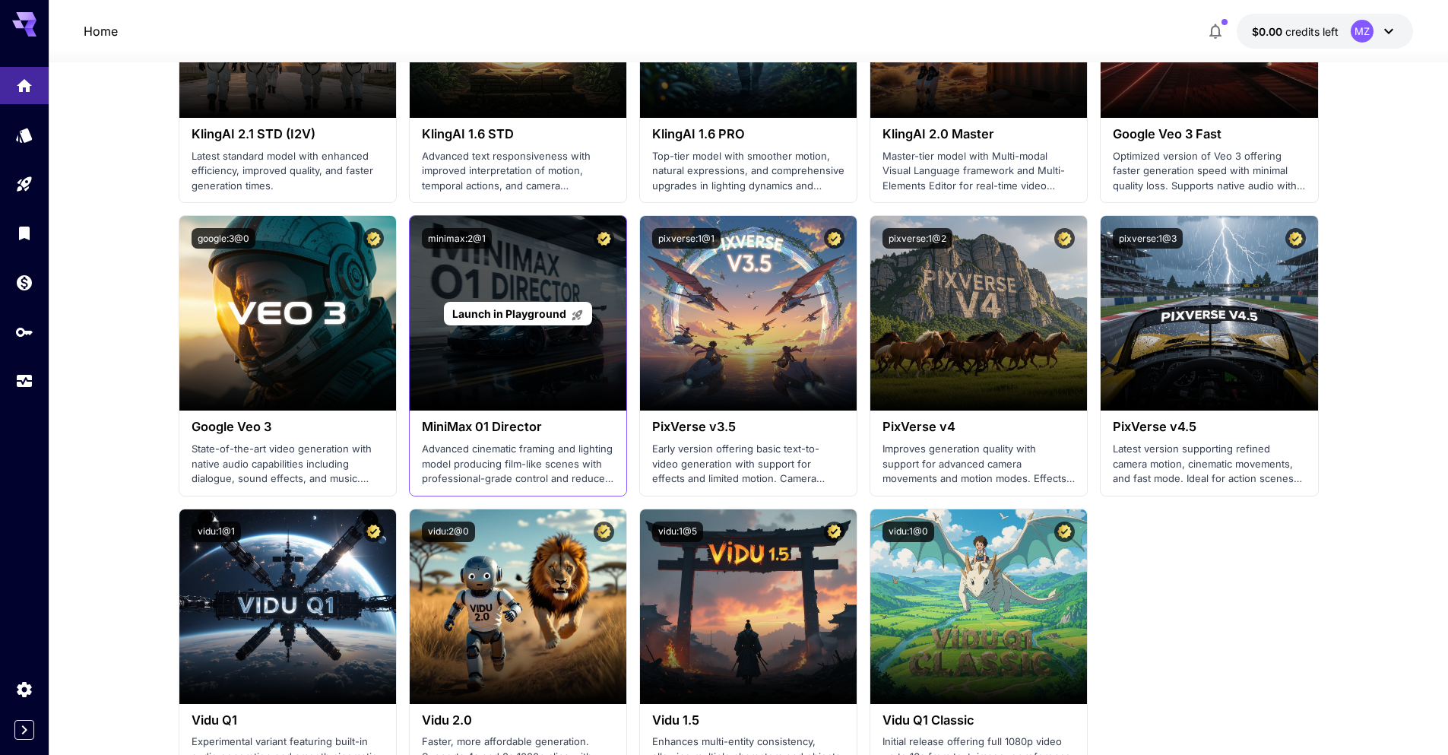
scroll to position [988, 0]
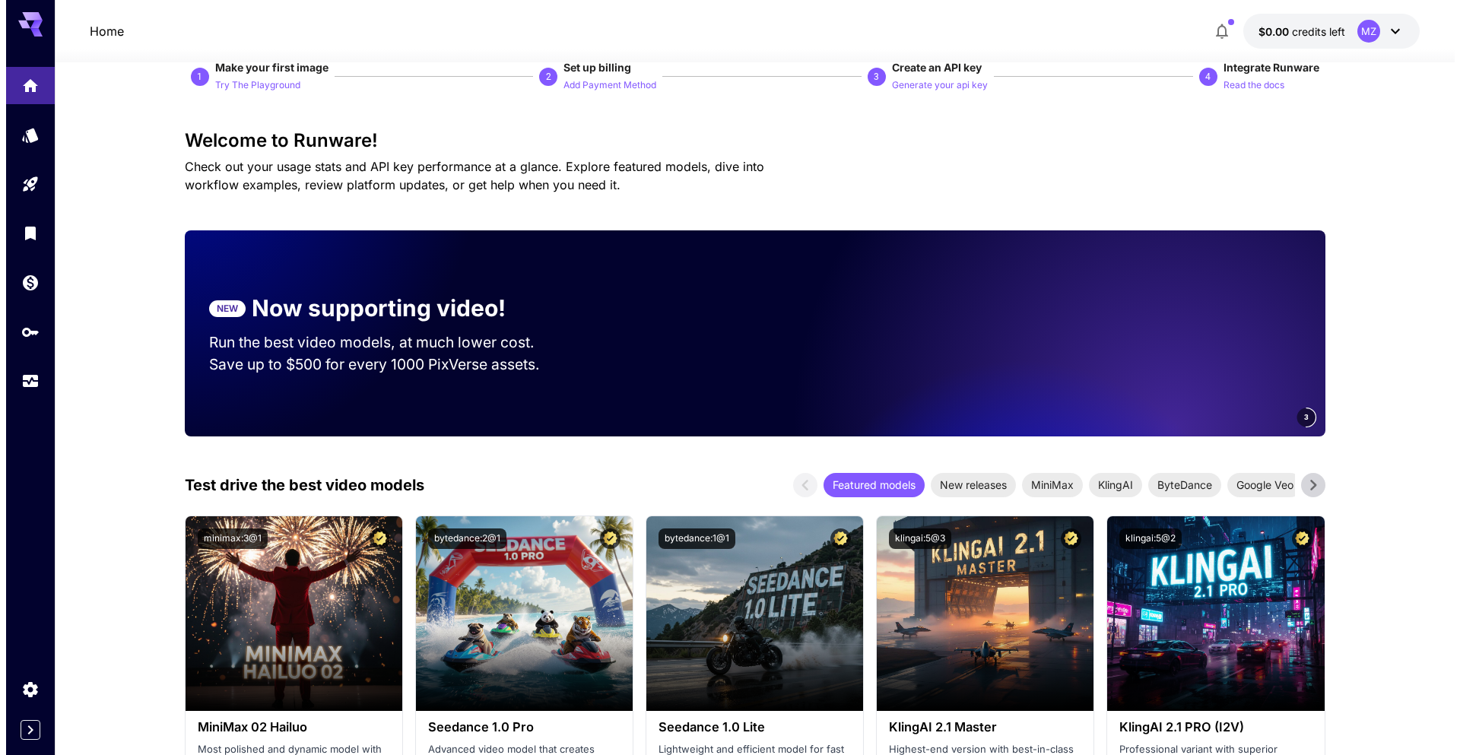
scroll to position [0, 0]
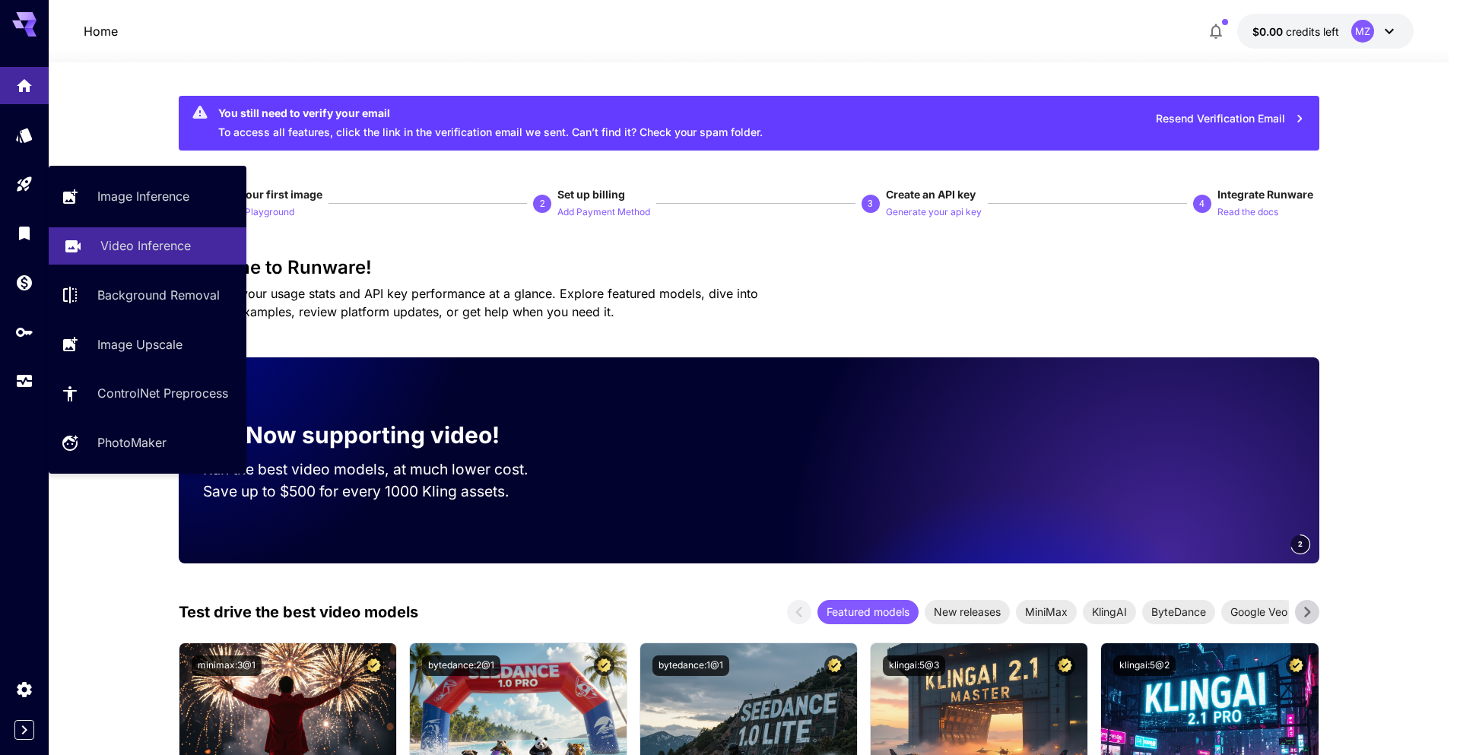
click at [169, 248] on p "Video Inference" at bounding box center [145, 245] width 90 height 18
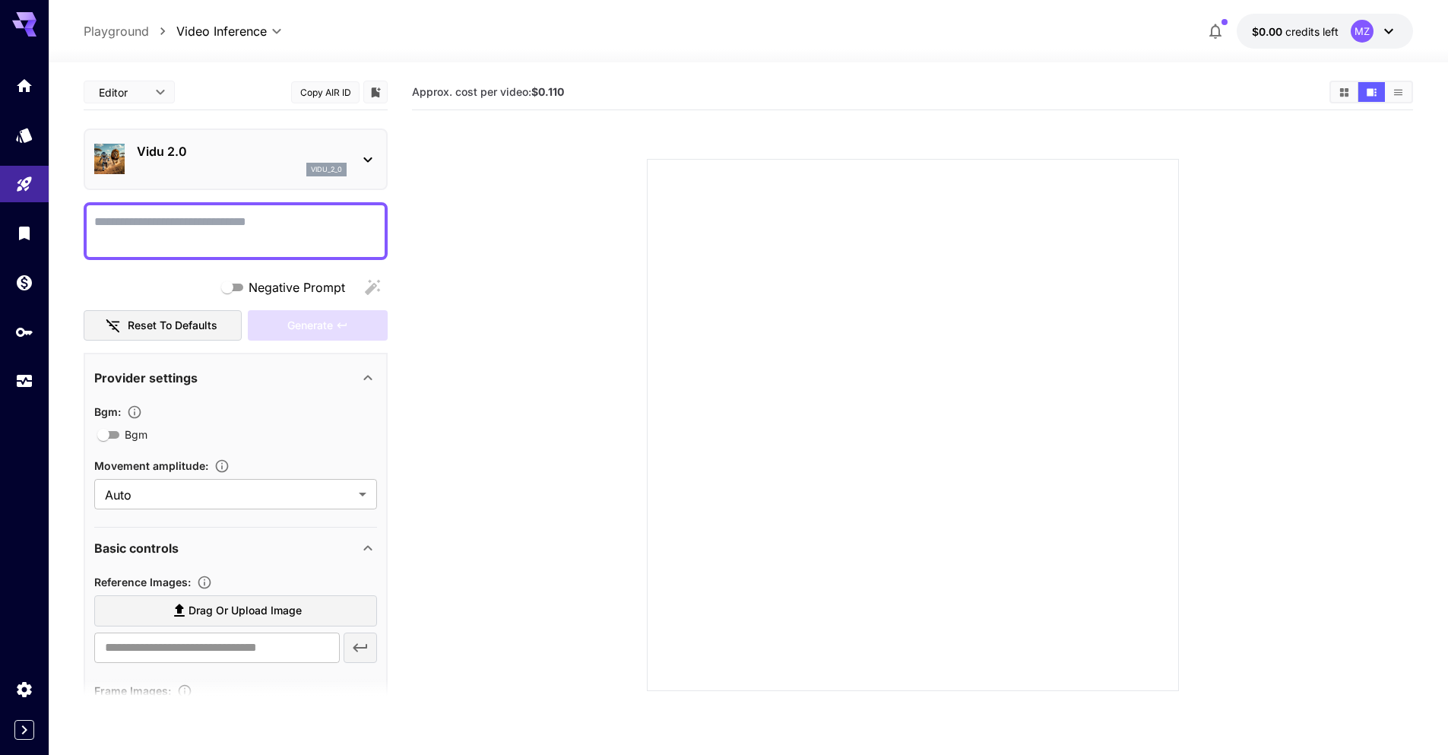
click at [245, 161] on div "Vidu 2.0 vidu_2_0" at bounding box center [242, 159] width 210 height 34
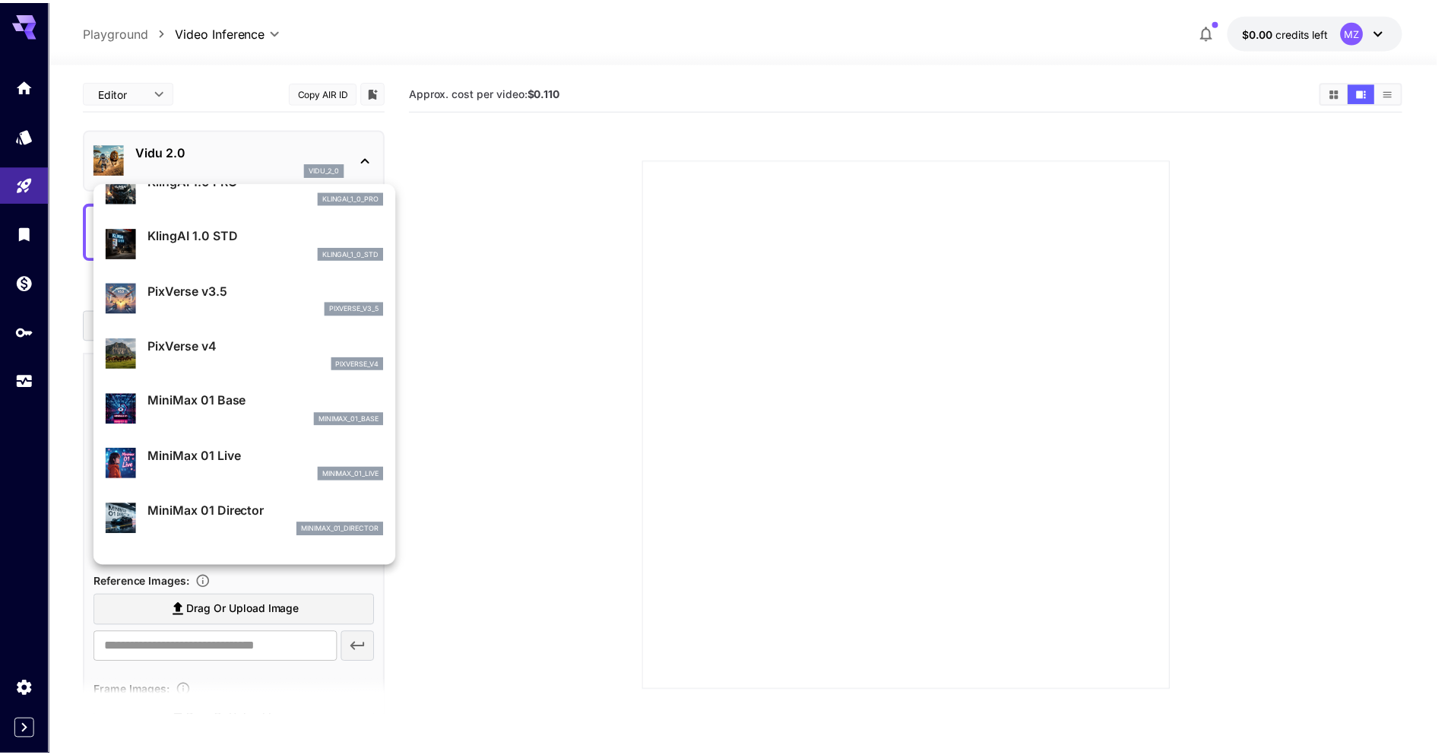
scroll to position [1063, 0]
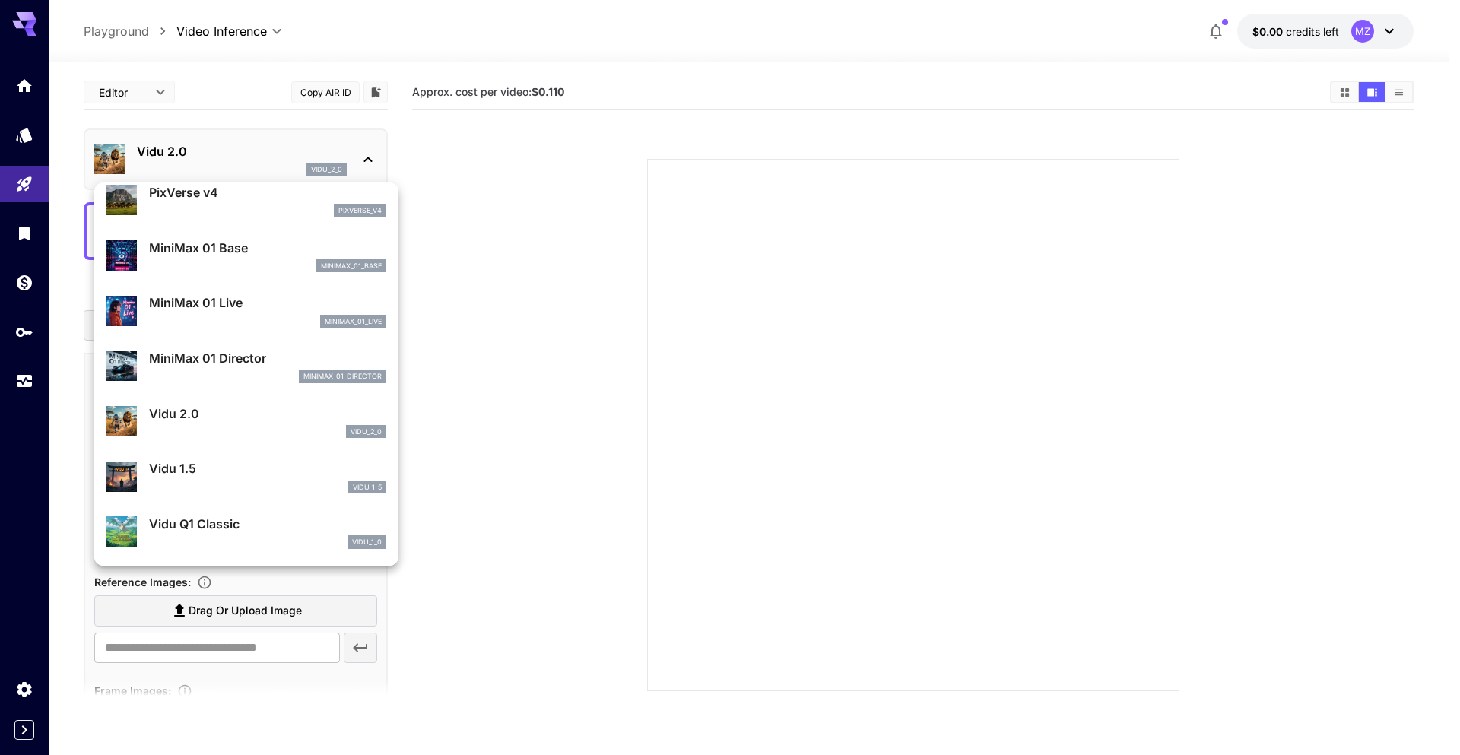
click at [475, 439] on div at bounding box center [730, 377] width 1460 height 755
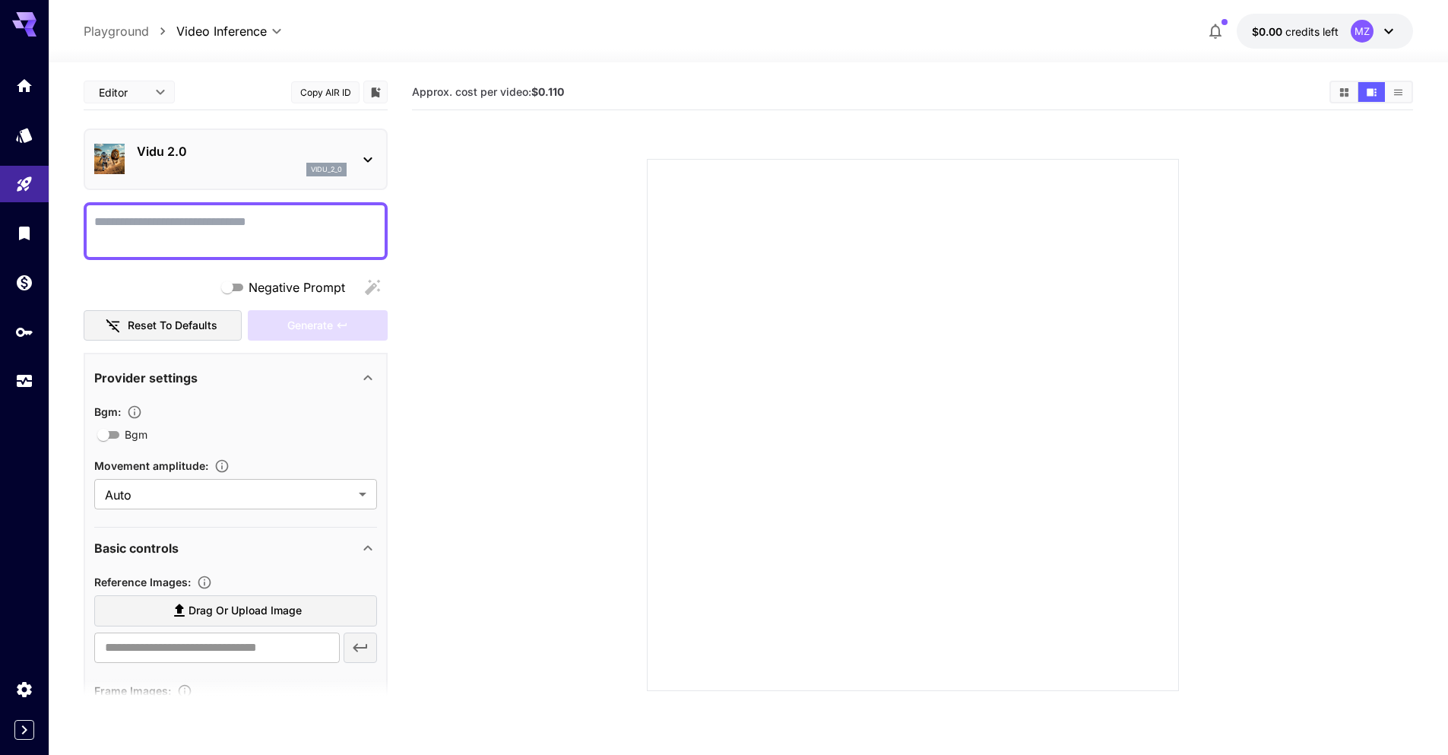
click at [274, 231] on textarea "Negative Prompt" at bounding box center [235, 231] width 283 height 36
click at [129, 86] on body "**********" at bounding box center [724, 437] width 1448 height 875
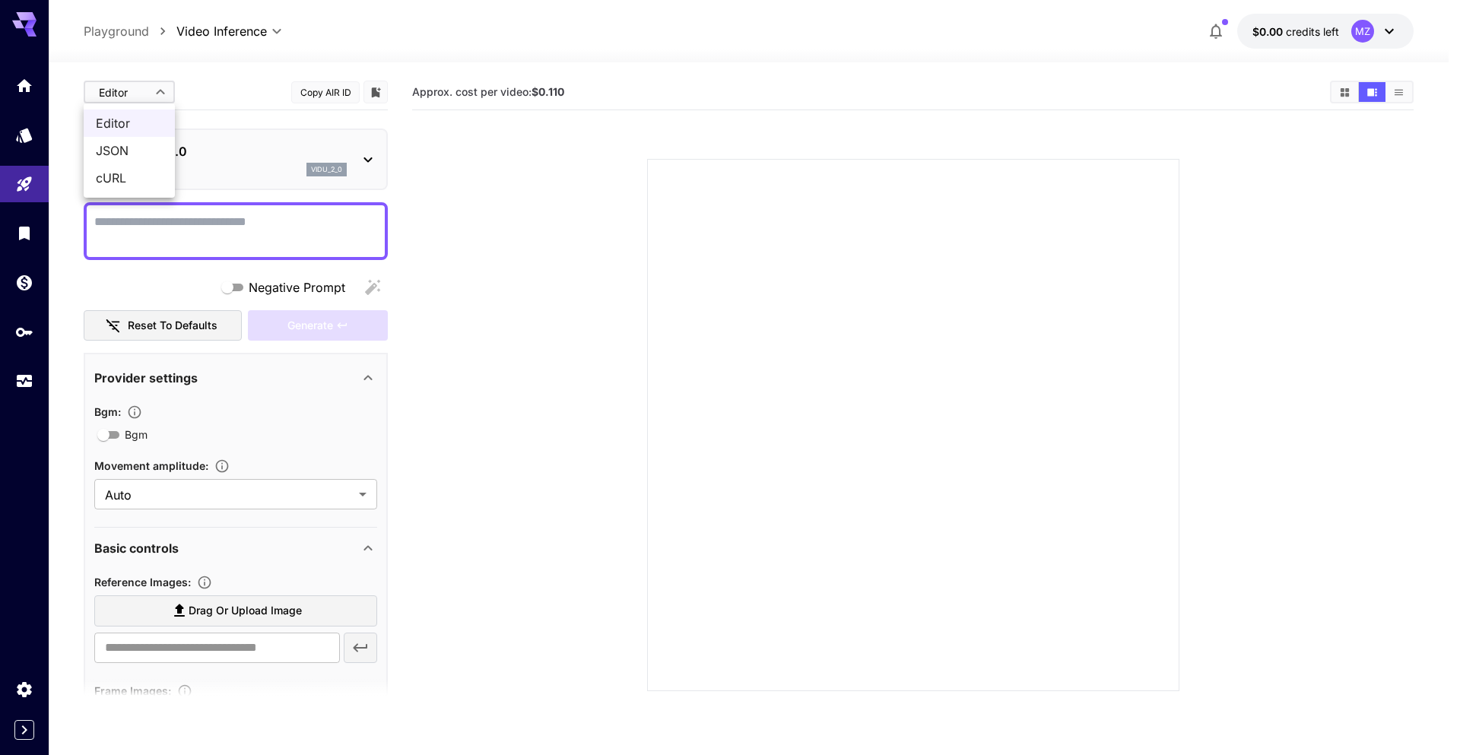
click at [132, 85] on div at bounding box center [730, 377] width 1460 height 755
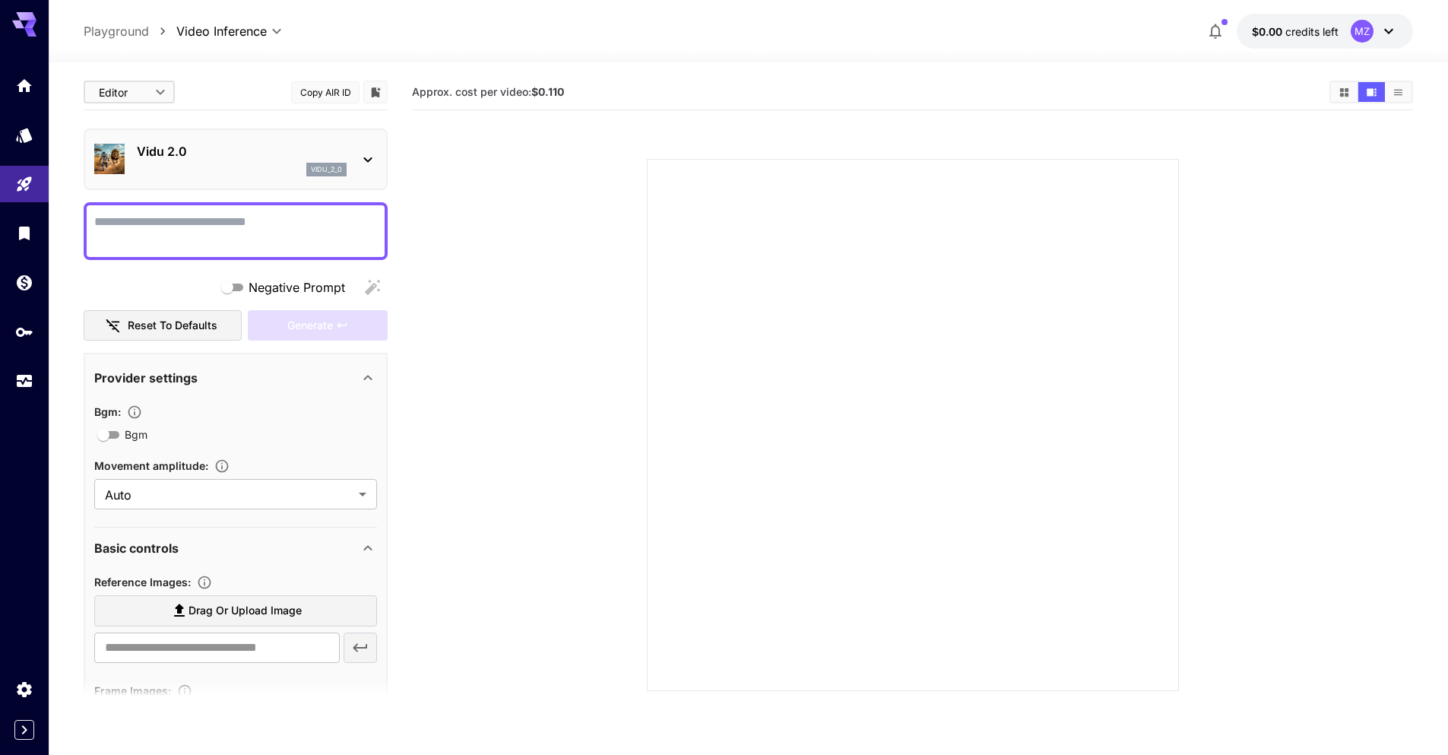
click at [200, 232] on textarea "Negative Prompt" at bounding box center [235, 231] width 283 height 36
paste textarea "**********"
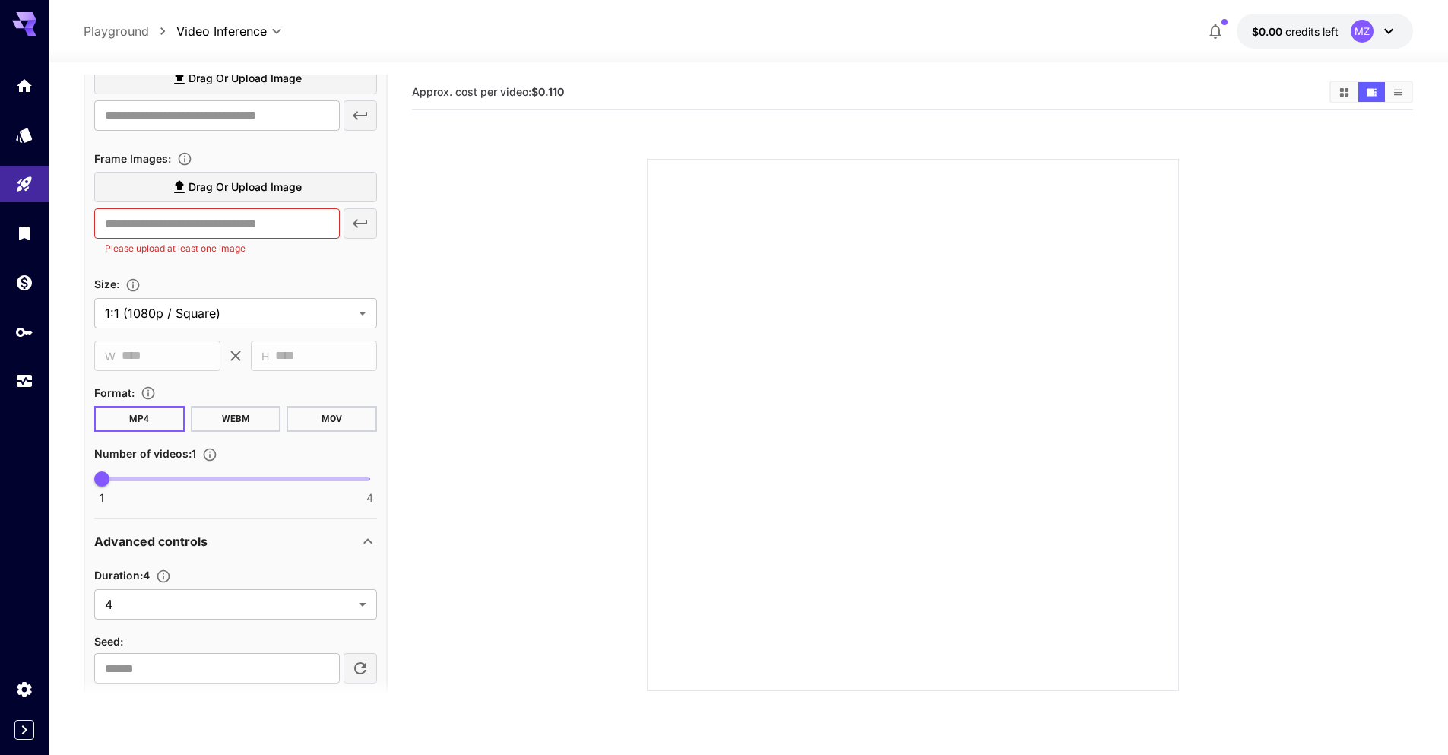
scroll to position [0, 0]
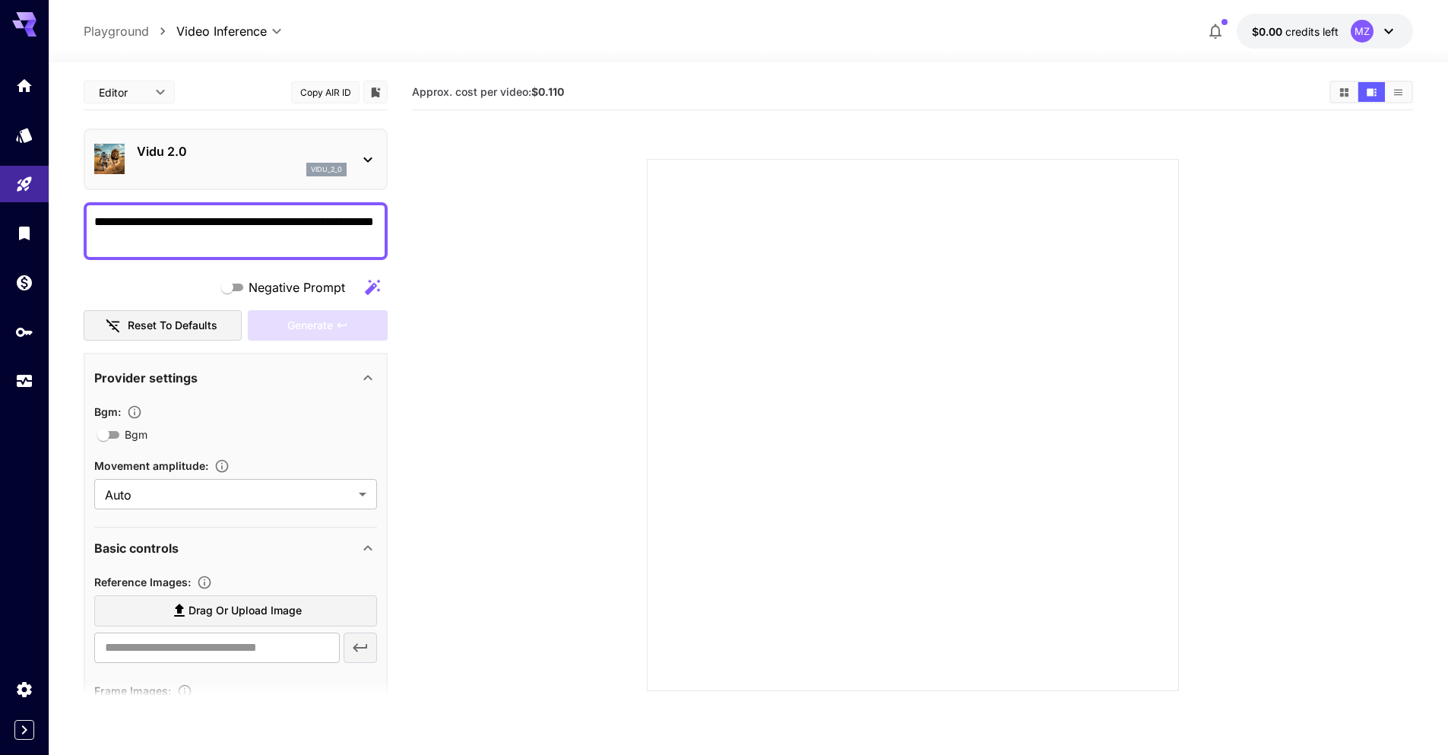
type textarea "**********"
click at [110, 33] on p "Playground" at bounding box center [116, 31] width 65 height 18
type input "**********"
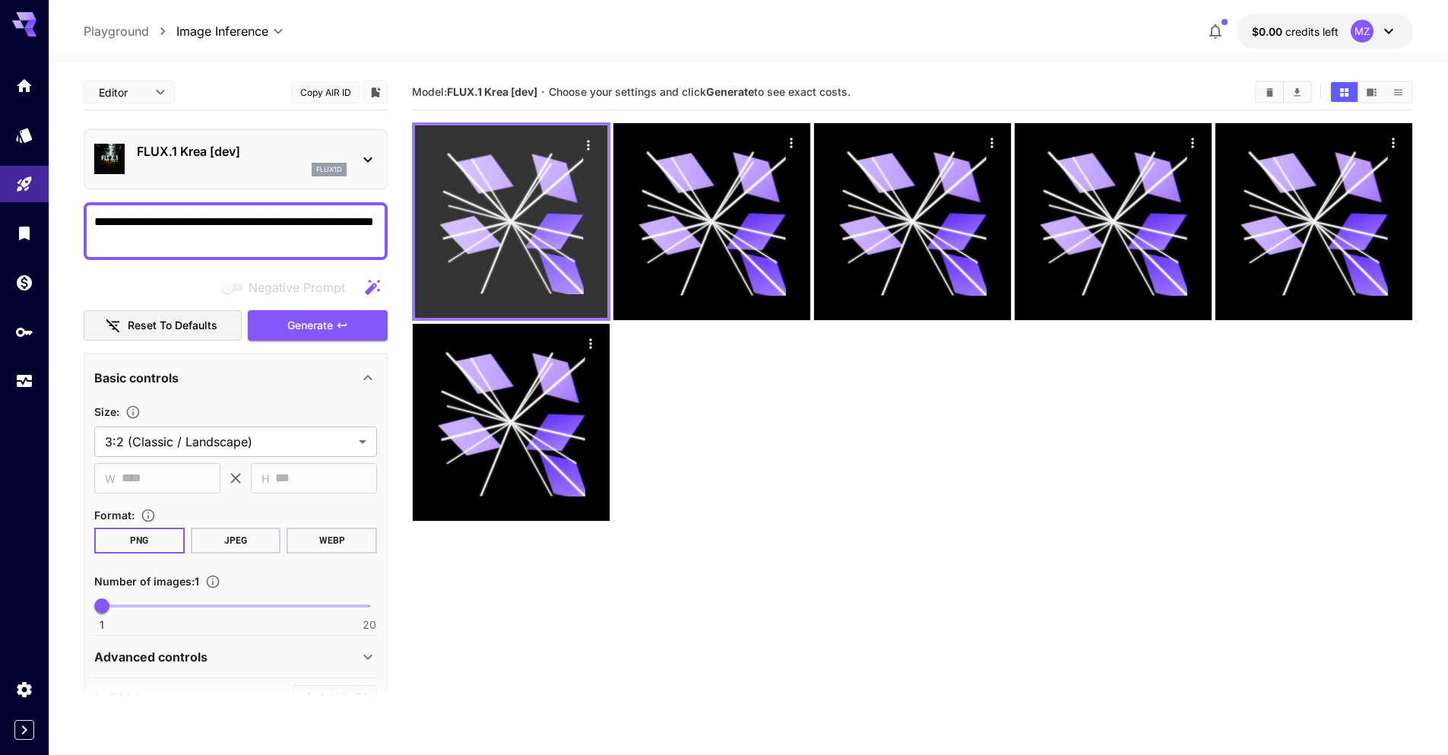
click at [545, 180] on icon at bounding box center [554, 178] width 58 height 49
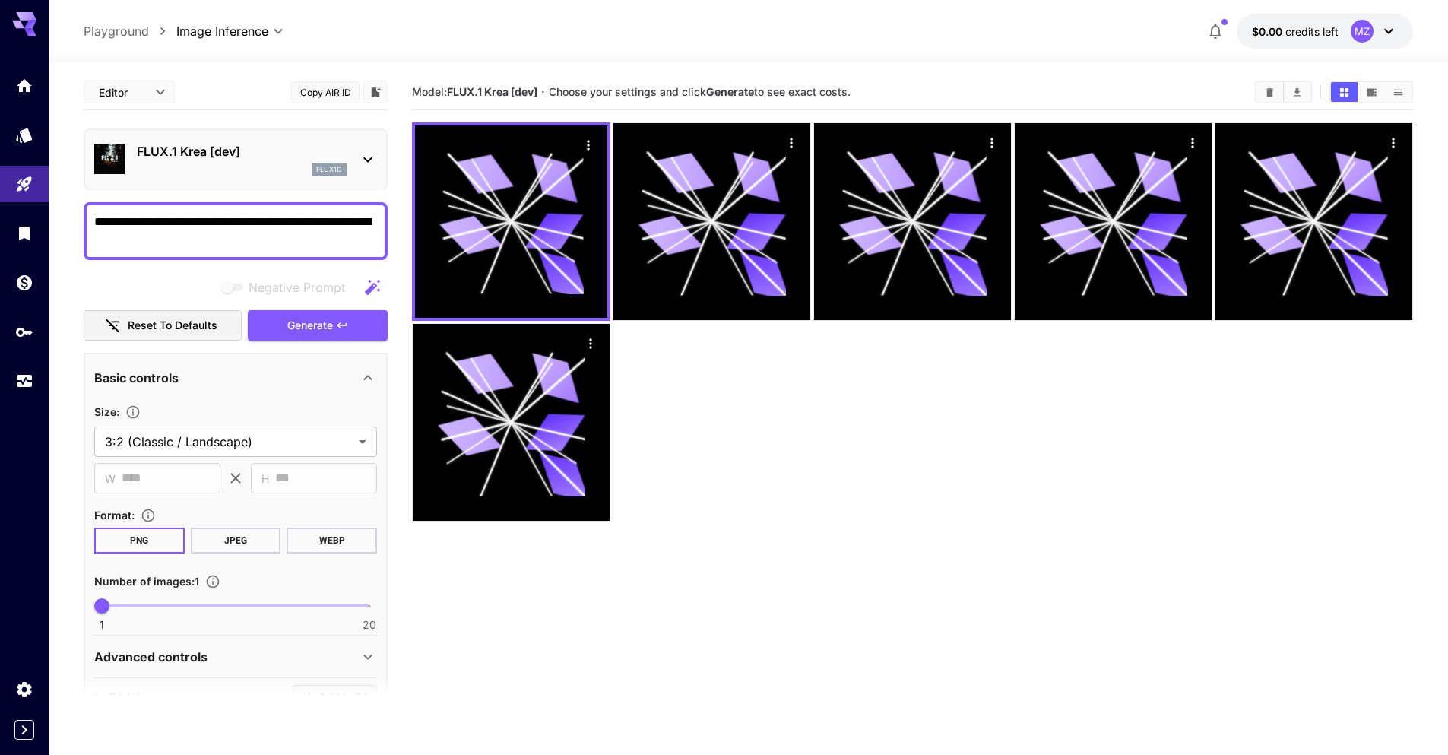
click at [503, 91] on b "FLUX.1 Krea [dev]" at bounding box center [492, 91] width 90 height 13
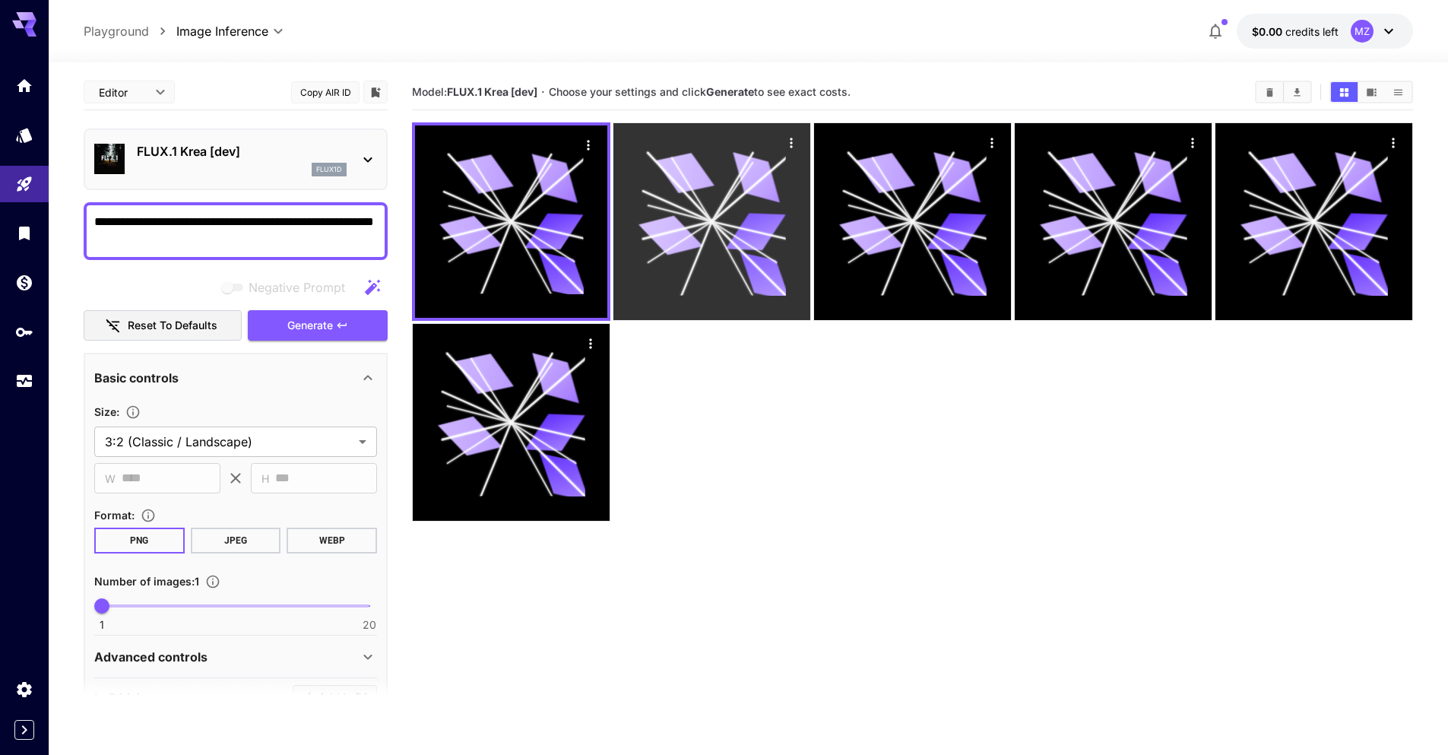
click at [755, 241] on icon at bounding box center [756, 232] width 60 height 38
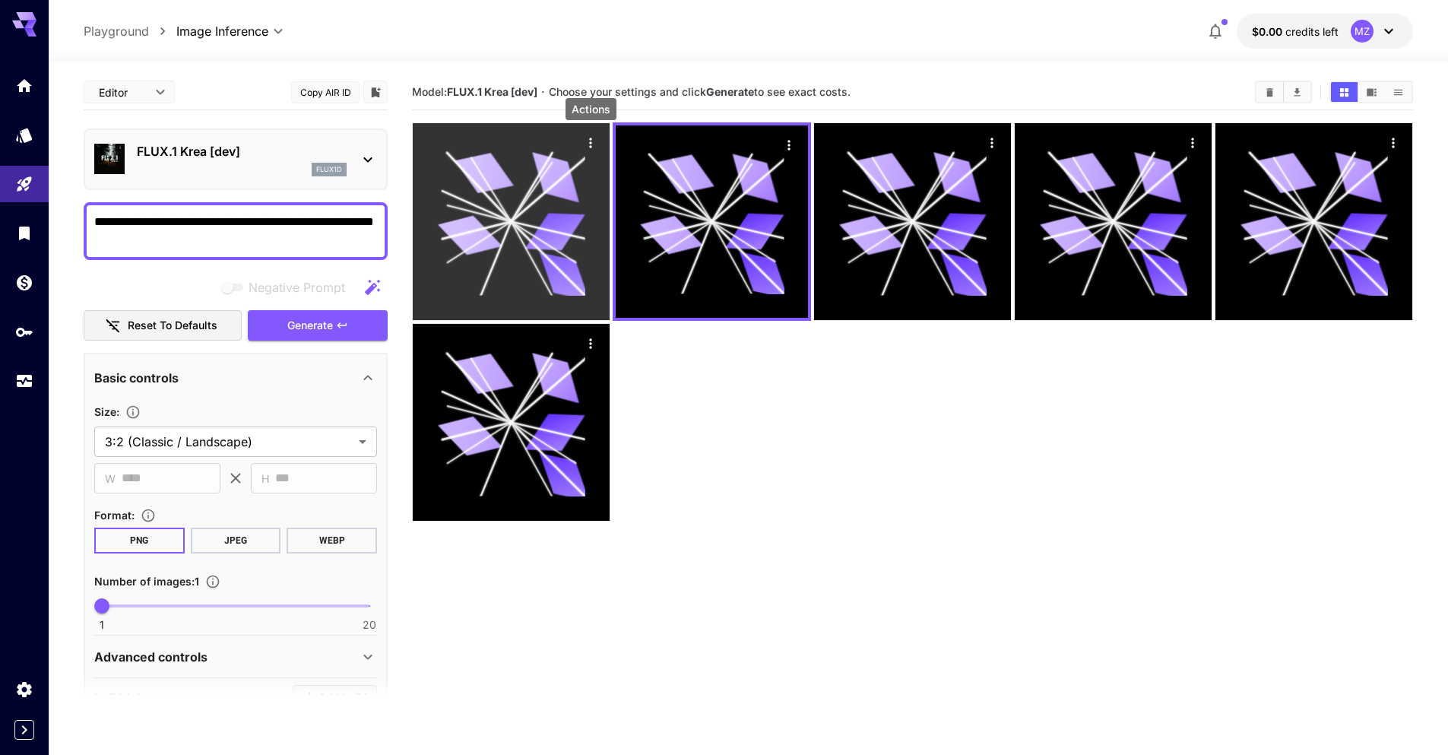
click at [588, 141] on icon "Actions" at bounding box center [590, 142] width 15 height 15
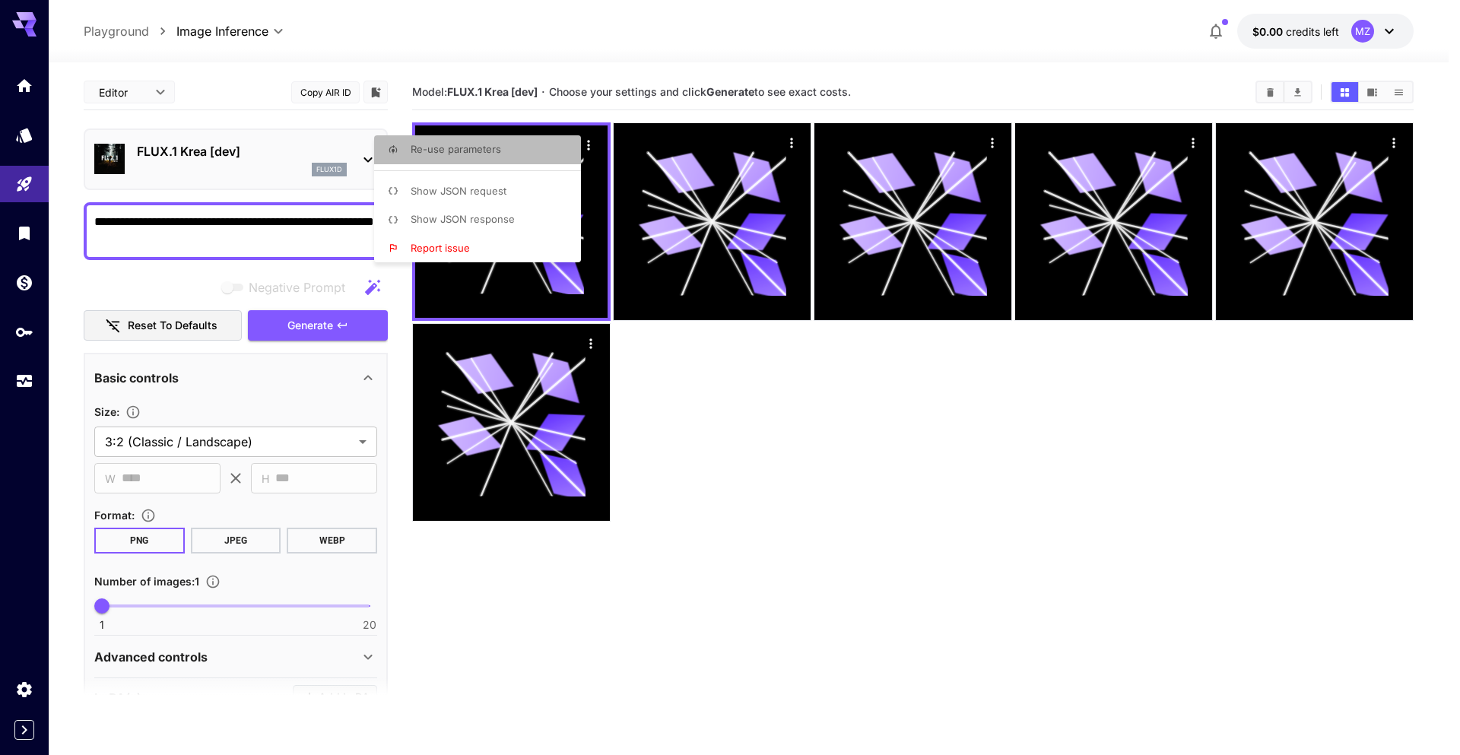
click at [507, 151] on li "Re-use parameters" at bounding box center [482, 149] width 216 height 29
type textarea "**********"
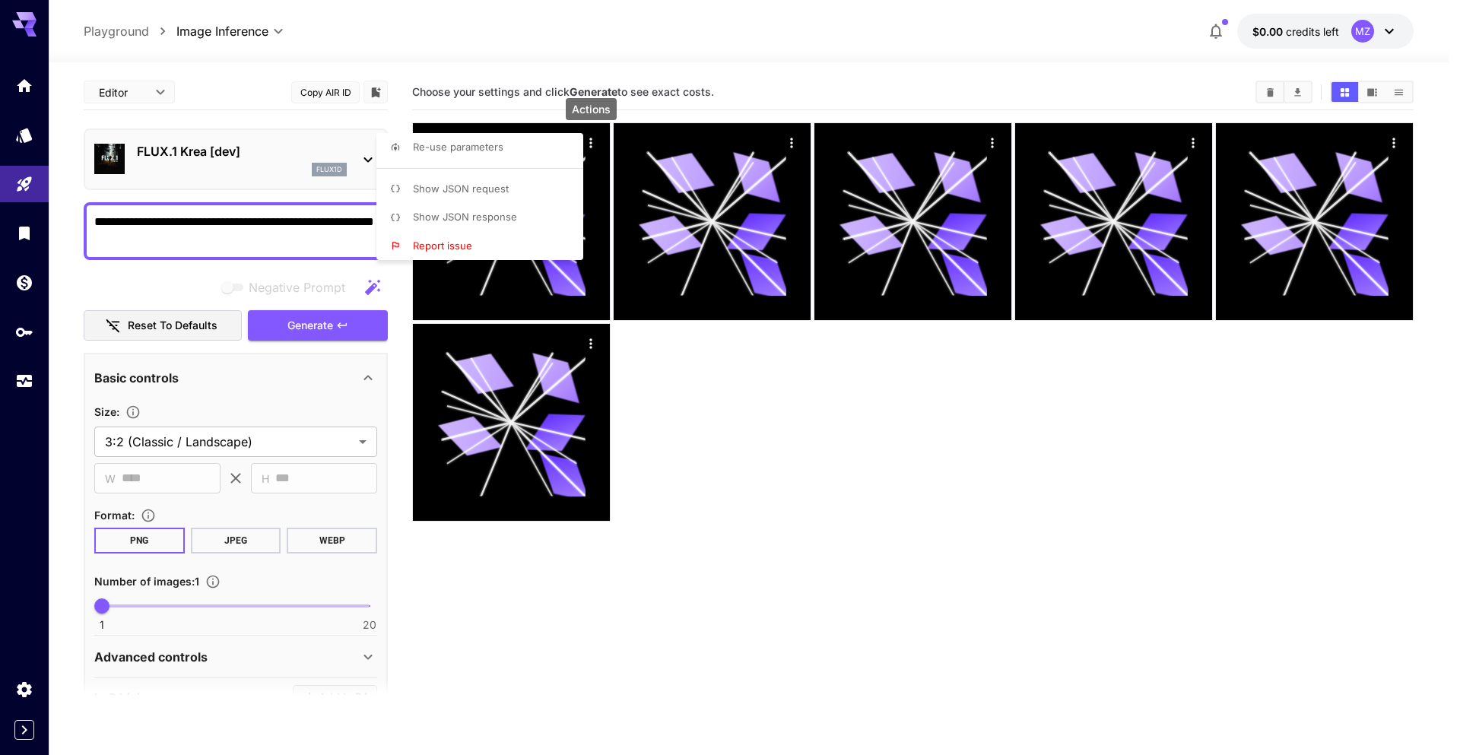
click at [106, 287] on div at bounding box center [730, 377] width 1460 height 755
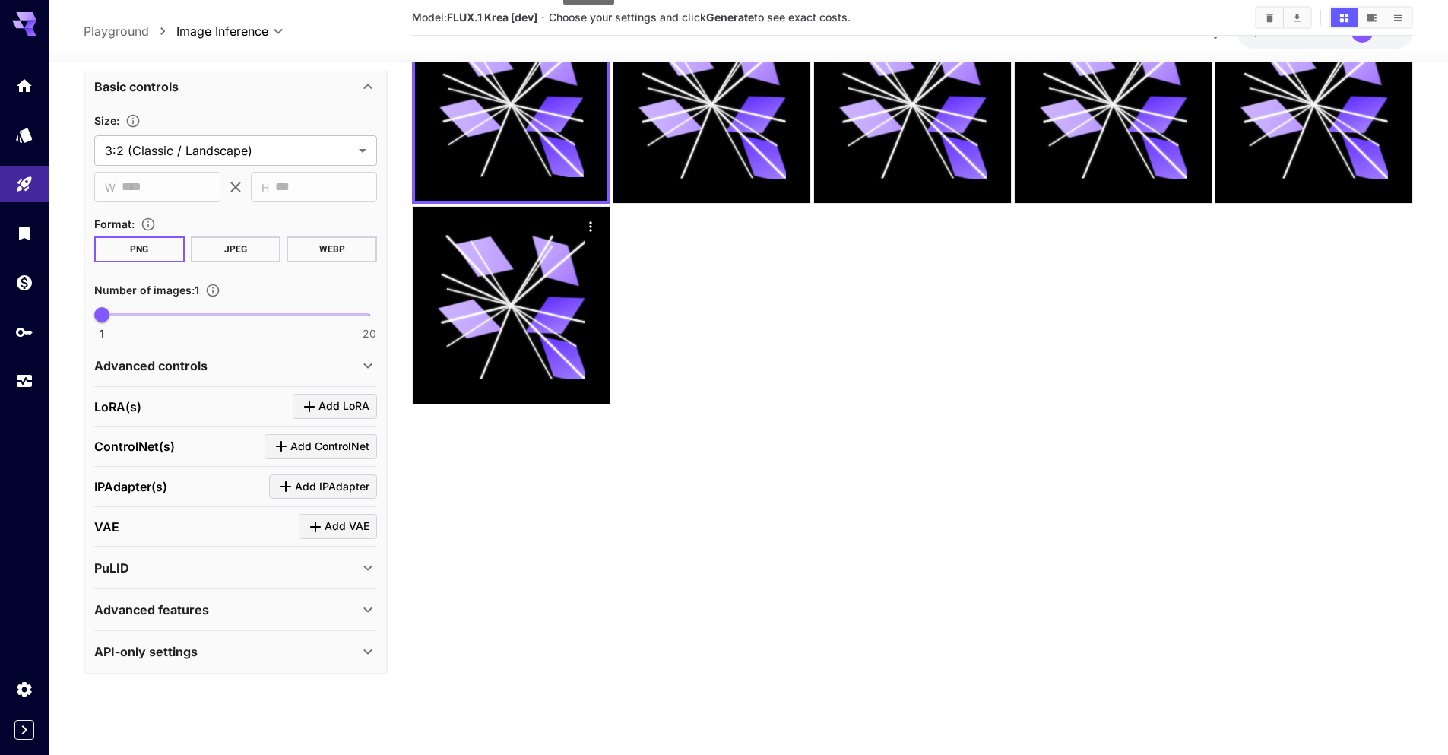
scroll to position [120, 0]
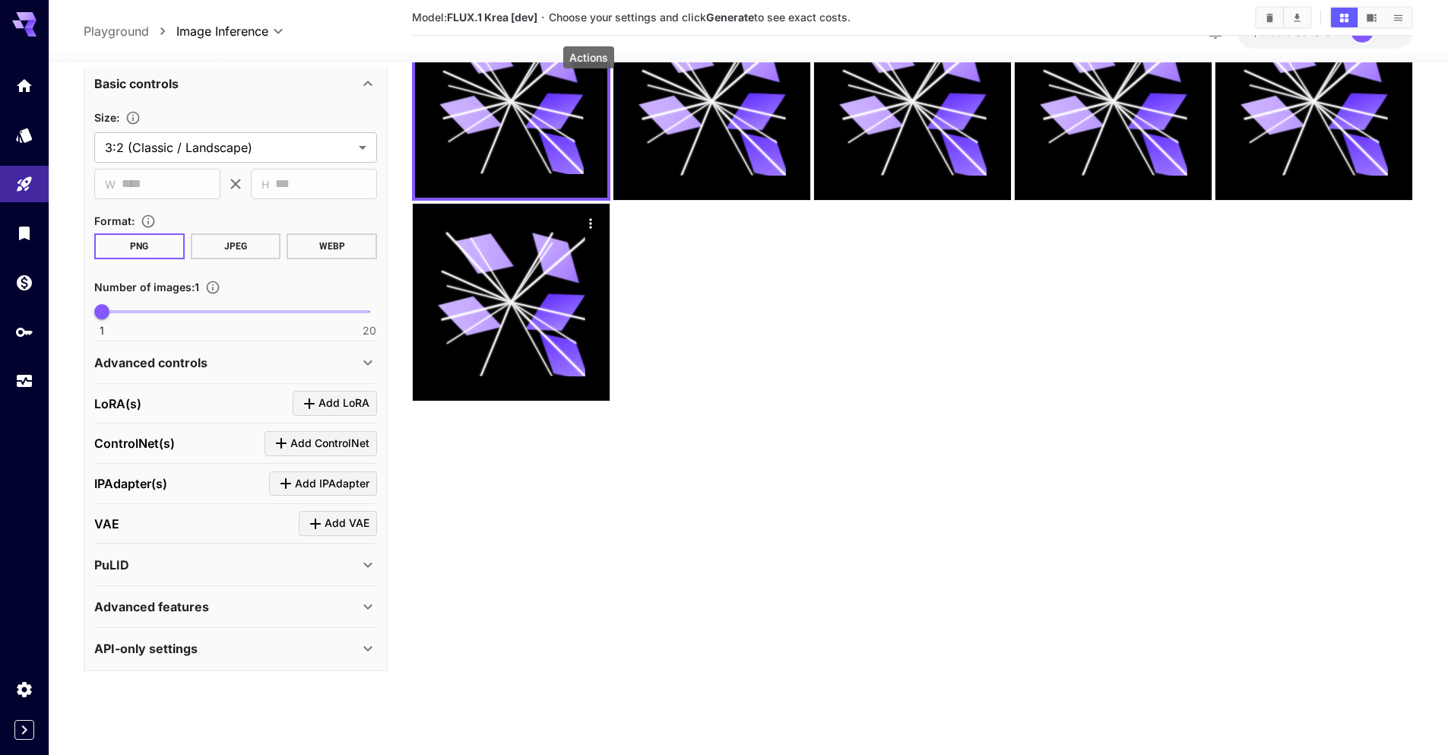
click at [236, 650] on div "API-only settings" at bounding box center [226, 648] width 265 height 18
click at [226, 604] on div "Advanced features" at bounding box center [226, 606] width 265 height 18
click at [227, 603] on div "Advanced features" at bounding box center [226, 606] width 265 height 18
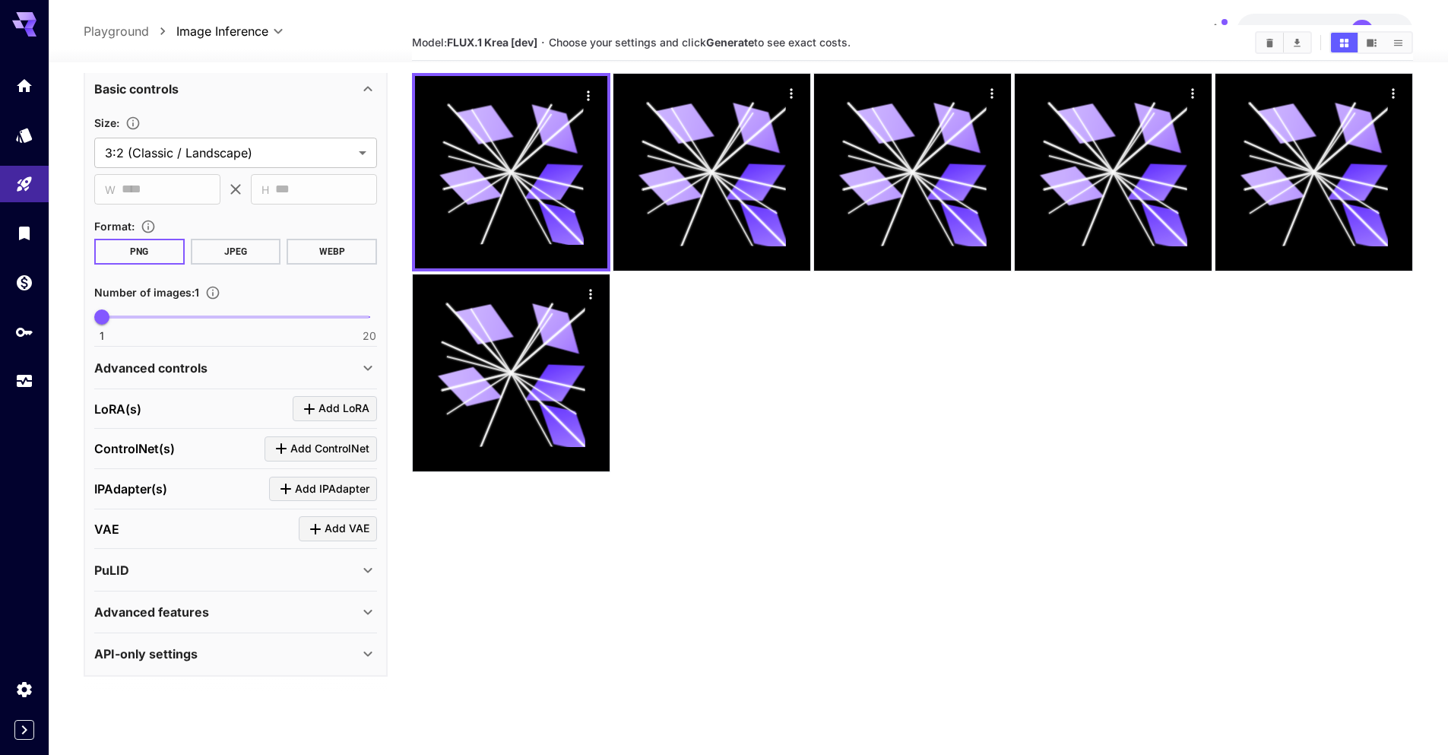
scroll to position [0, 0]
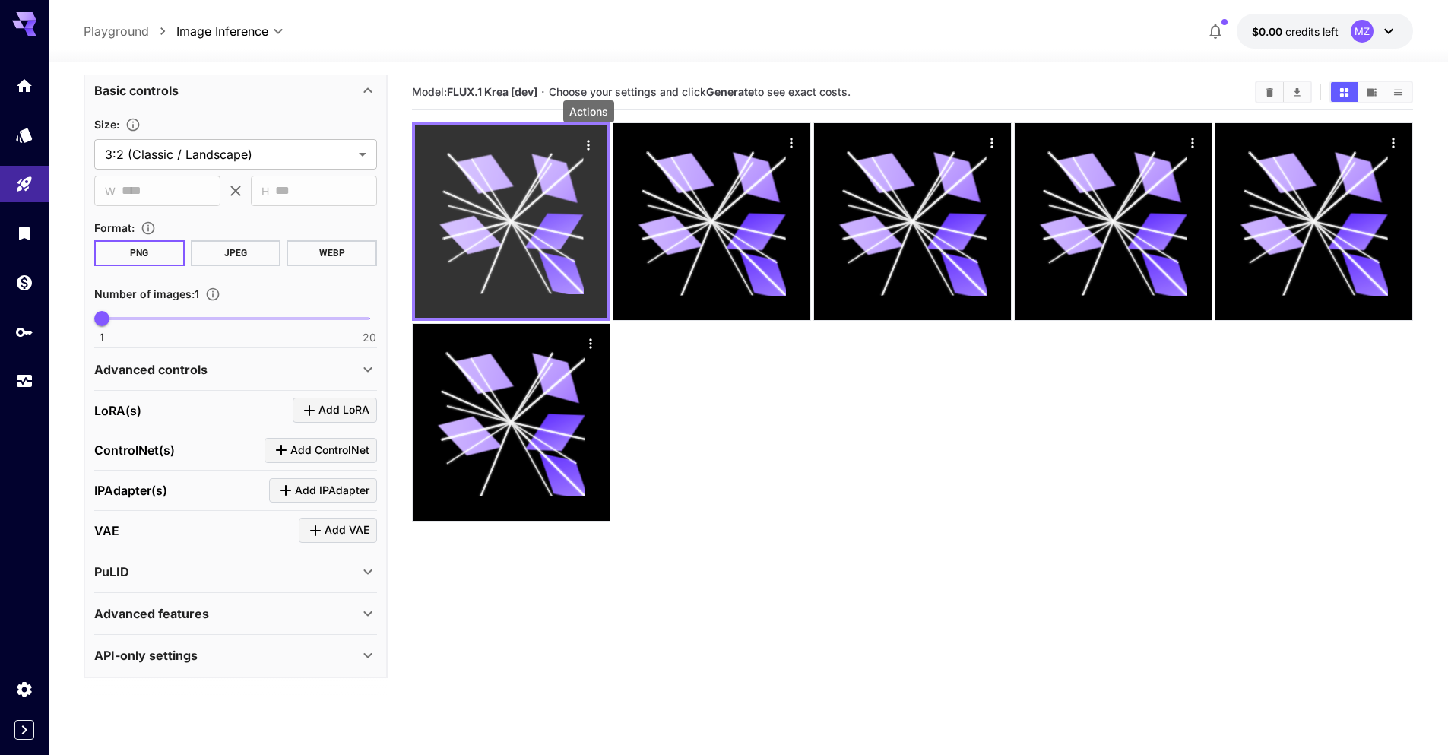
click at [593, 146] on icon "Actions" at bounding box center [588, 145] width 15 height 15
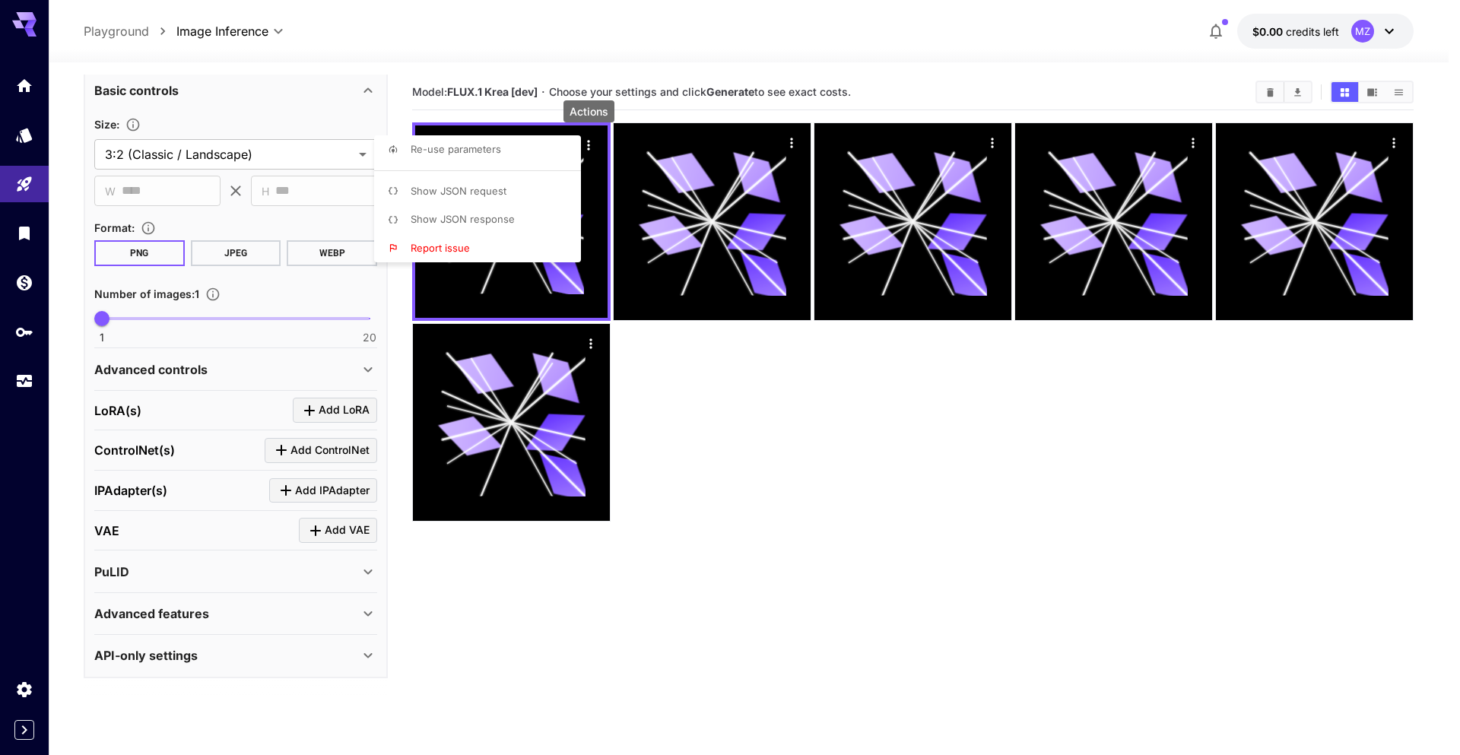
click at [590, 143] on div at bounding box center [730, 377] width 1460 height 755
